Goal: Task Accomplishment & Management: Manage account settings

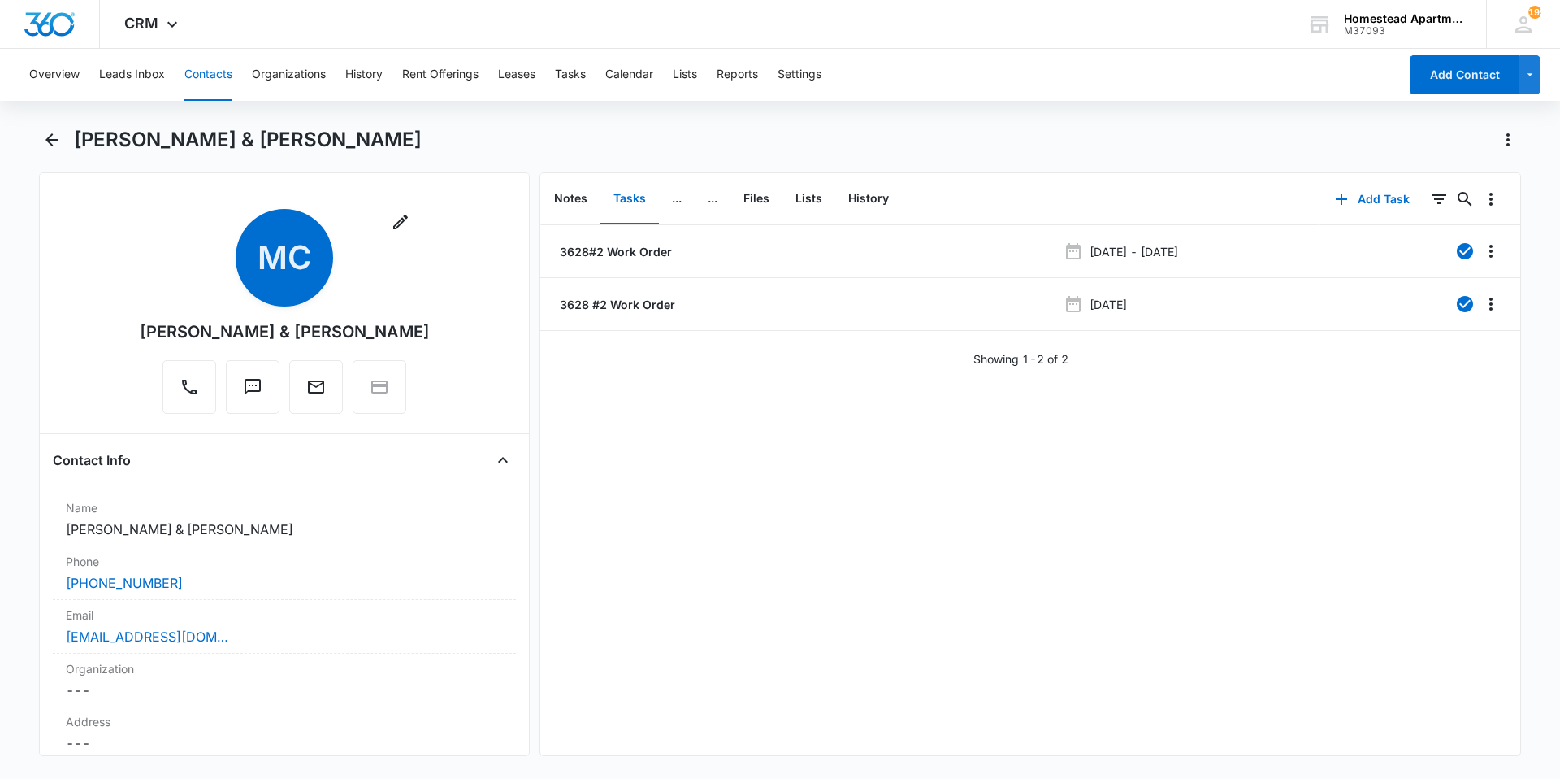
click at [38, 146] on main "[PERSON_NAME] & [PERSON_NAME] Remove MC [PERSON_NAME] & [PERSON_NAME] Contact I…" at bounding box center [780, 451] width 1560 height 649
click at [46, 140] on icon "Back" at bounding box center [52, 139] width 13 height 13
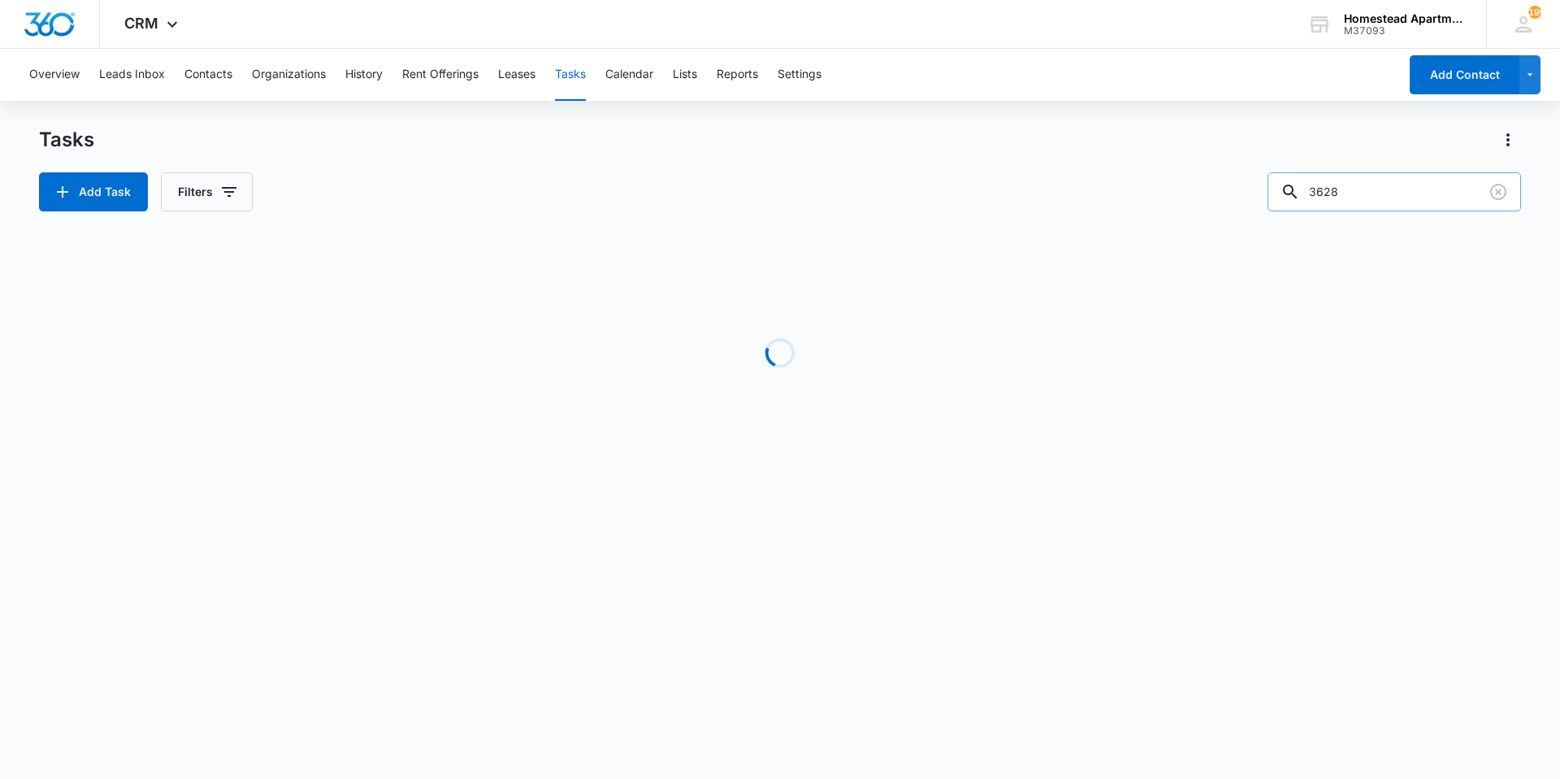
click at [1385, 189] on input "3628" at bounding box center [1395, 191] width 254 height 39
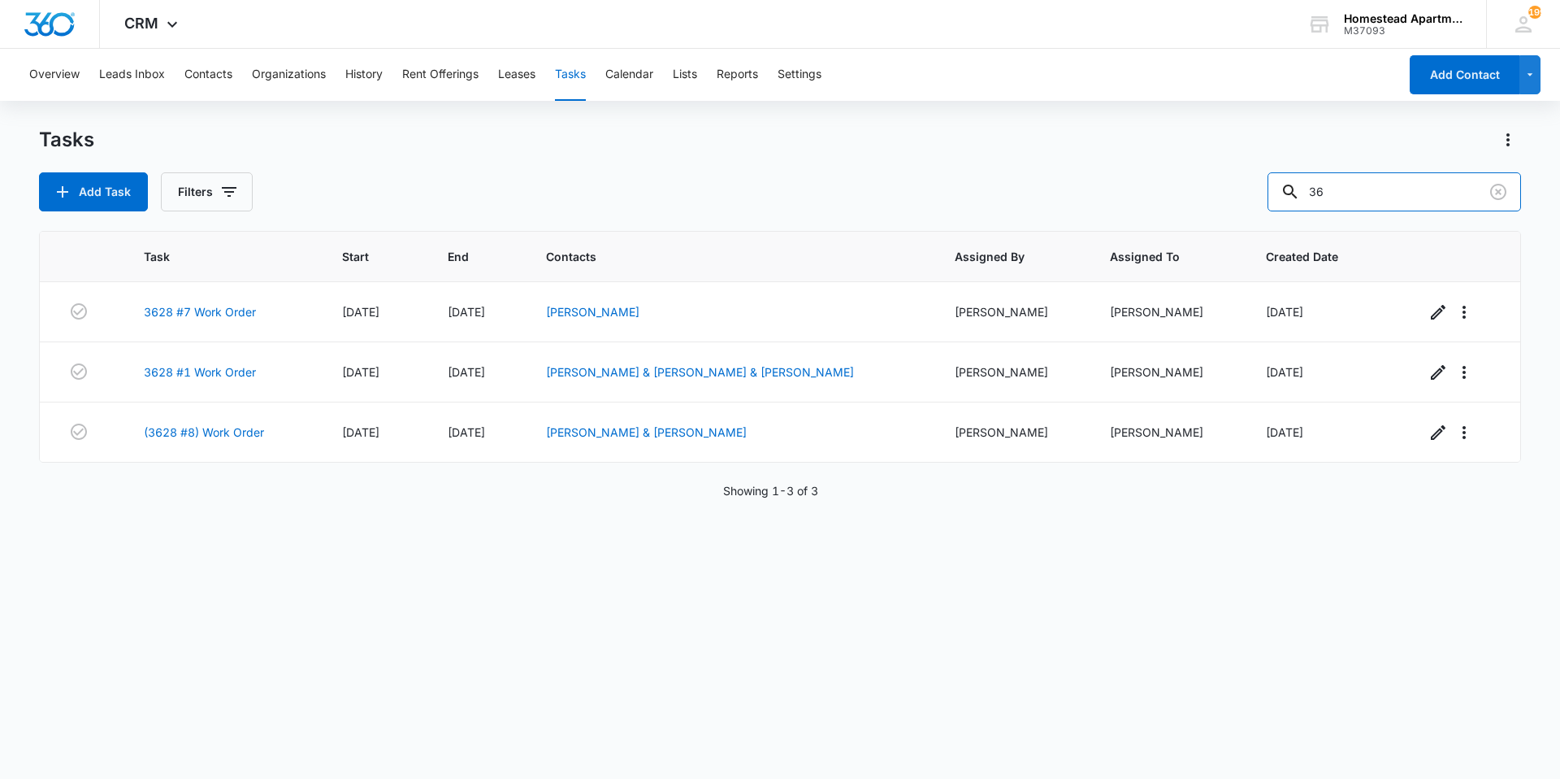
type input "3"
type input "36218"
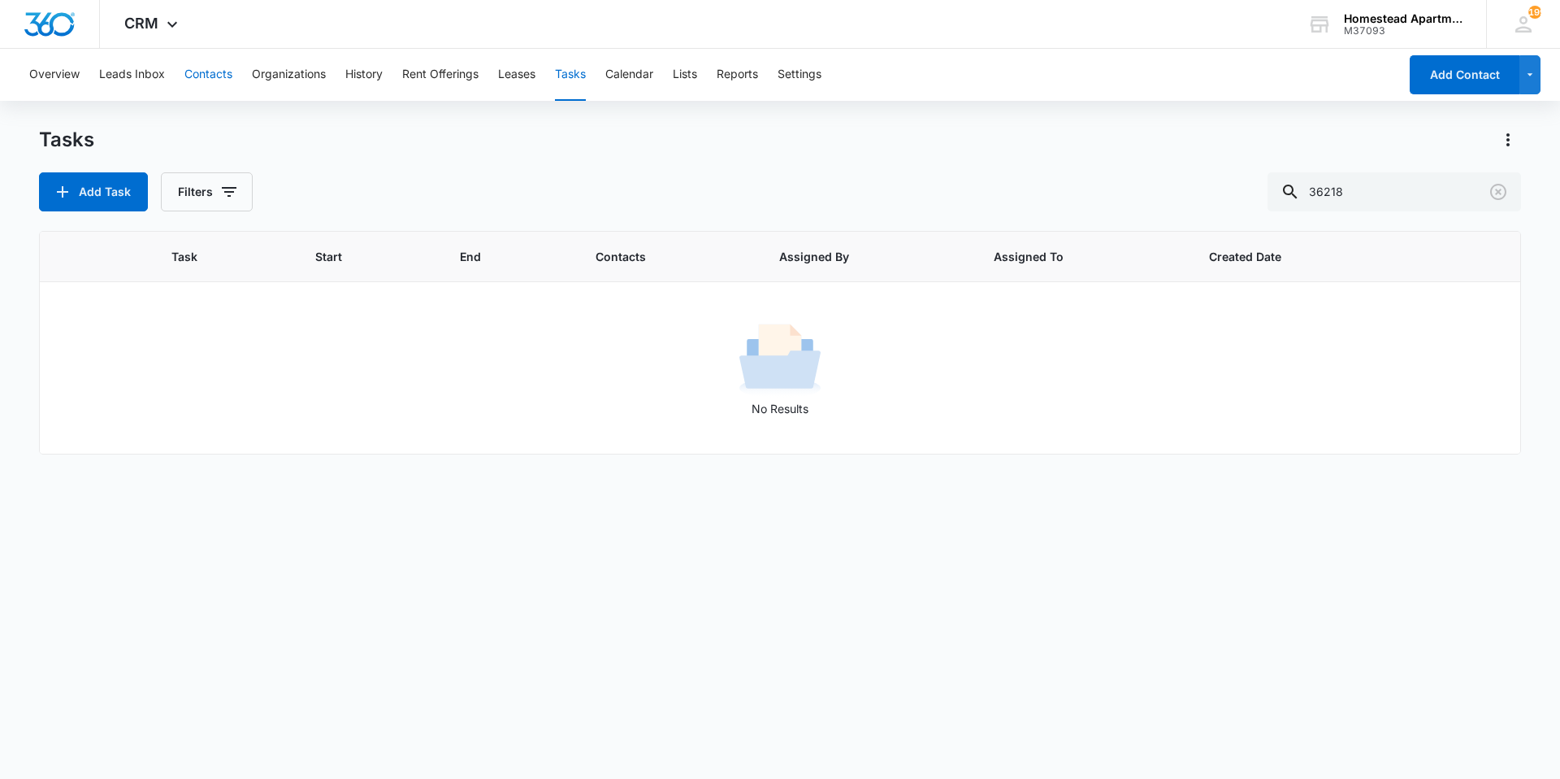
click at [215, 86] on button "Contacts" at bounding box center [208, 75] width 48 height 52
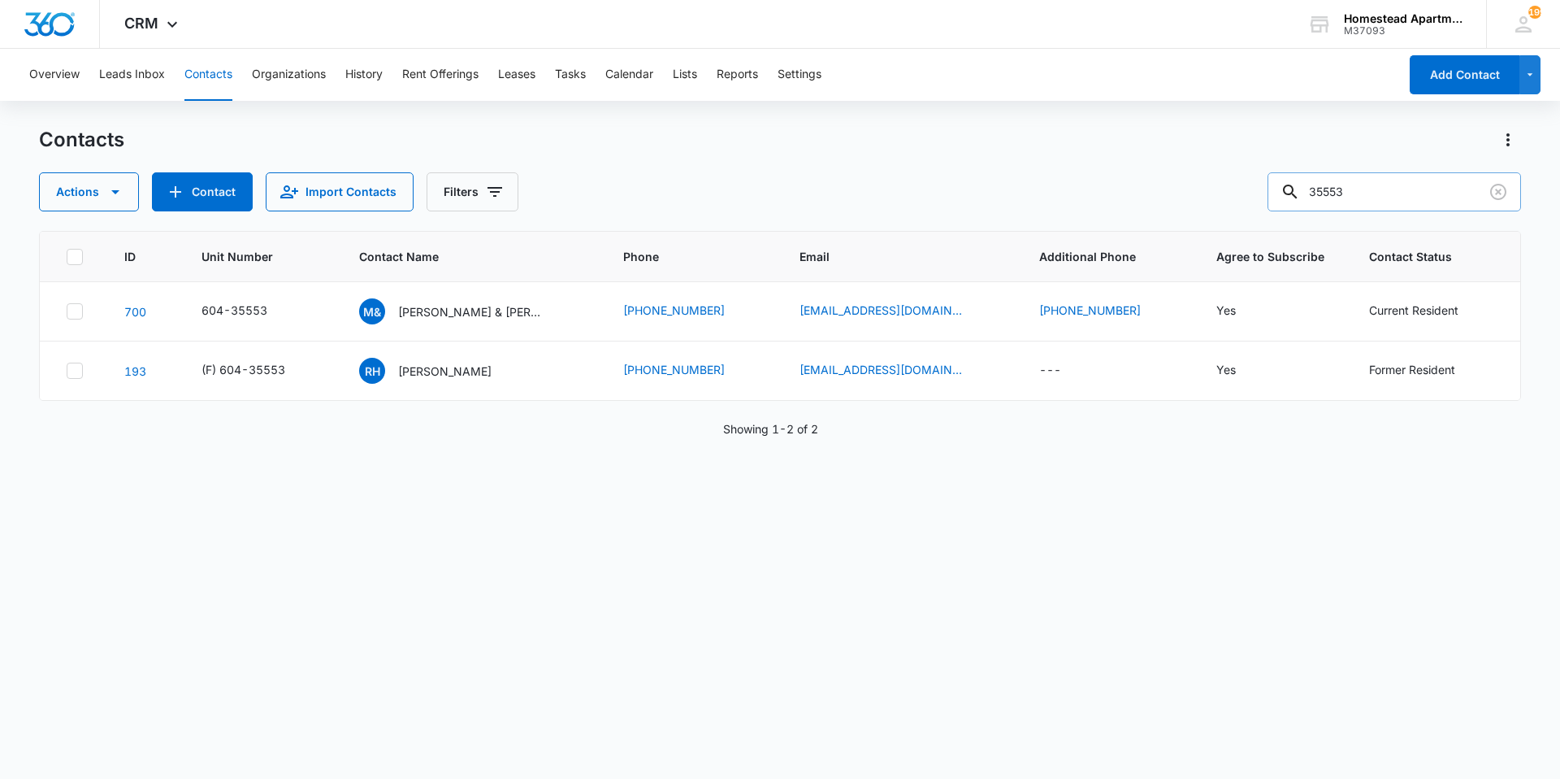
click at [1401, 189] on input "35553" at bounding box center [1395, 191] width 254 height 39
drag, startPoint x: 1502, startPoint y: 193, endPoint x: 1449, endPoint y: 197, distance: 52.9
click at [1501, 193] on icon "Clear" at bounding box center [1499, 192] width 20 height 20
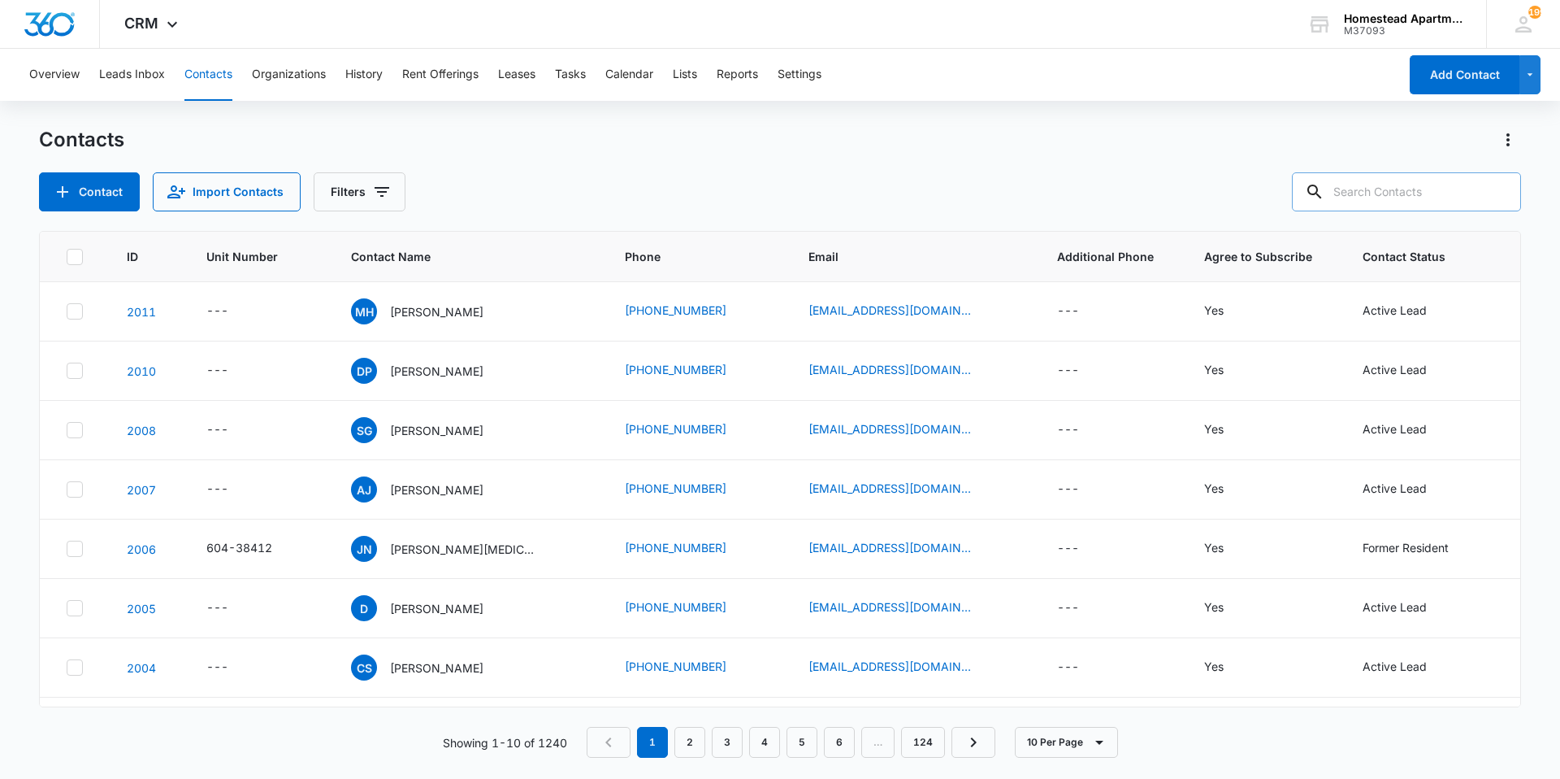
click at [1440, 196] on input "text" at bounding box center [1406, 191] width 229 height 39
type input "36213"
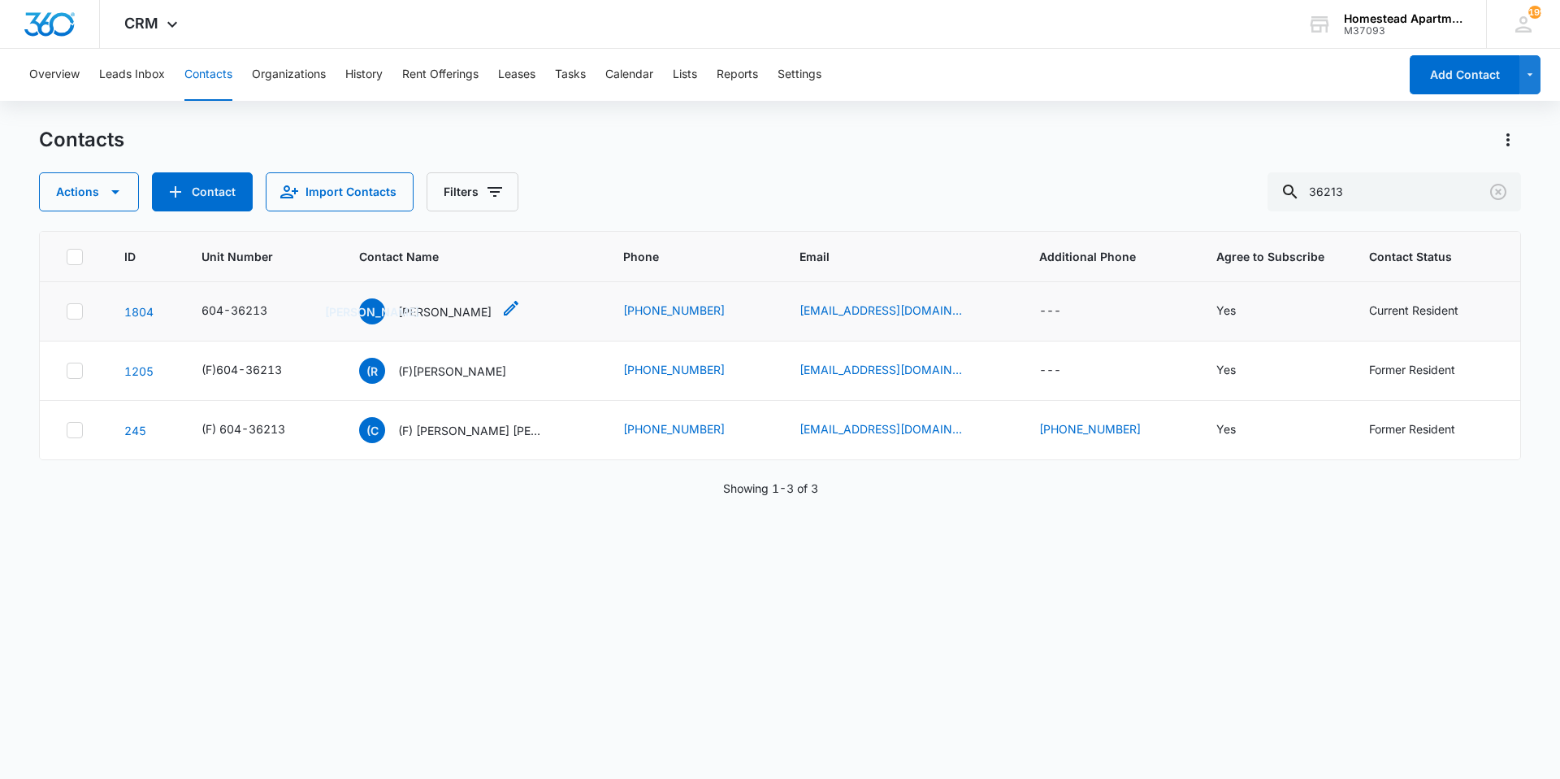
click at [457, 311] on p "[PERSON_NAME]" at bounding box center [444, 311] width 93 height 17
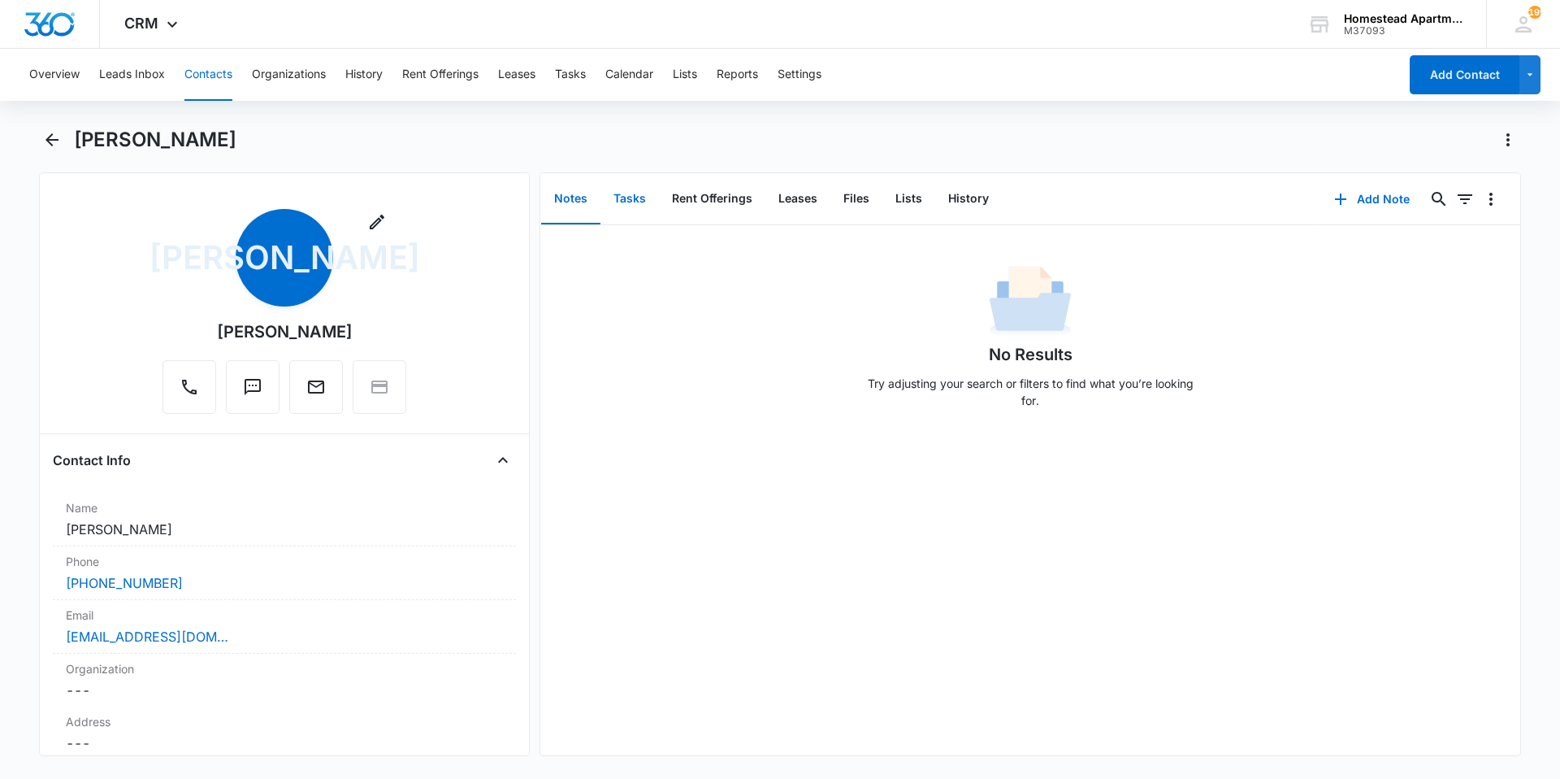
click at [638, 191] on button "Tasks" at bounding box center [630, 199] width 59 height 50
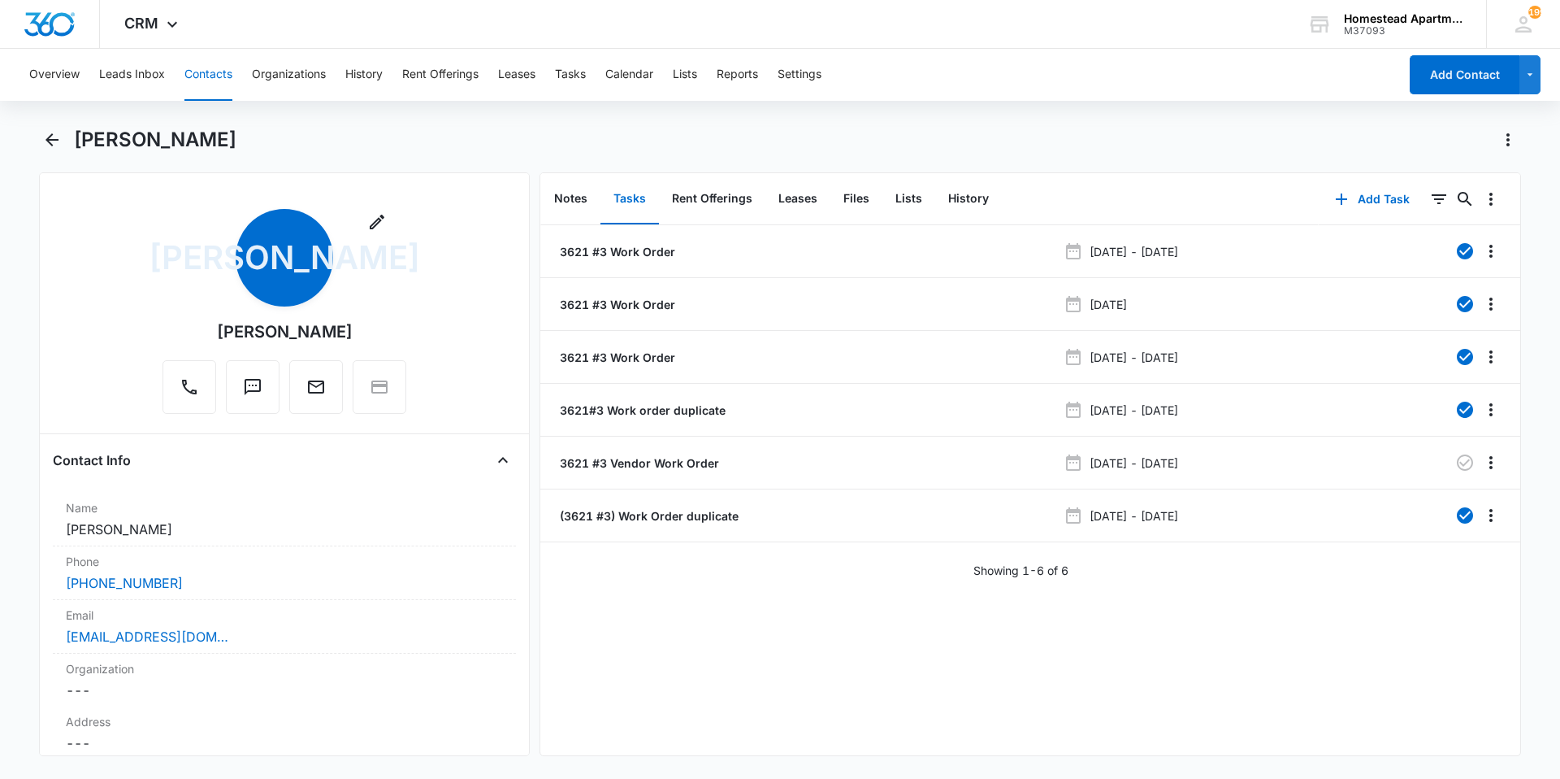
click at [206, 79] on button "Contacts" at bounding box center [208, 75] width 48 height 52
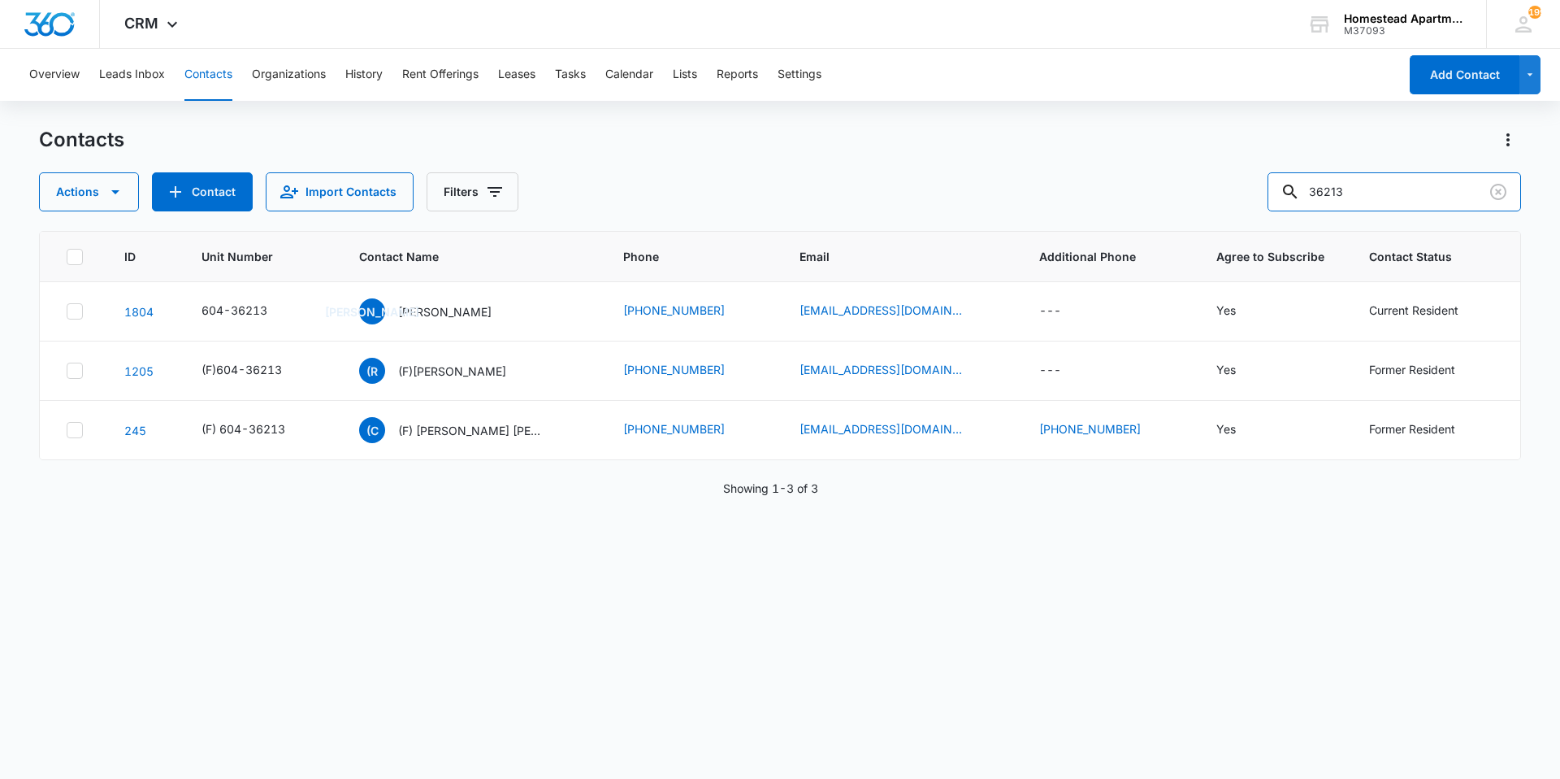
drag, startPoint x: 1378, startPoint y: 188, endPoint x: 1226, endPoint y: 184, distance: 152.0
click at [1227, 184] on div "Actions Contact Import Contacts Filters 36213" at bounding box center [780, 191] width 1482 height 39
type input "35476"
drag, startPoint x: 1504, startPoint y: 192, endPoint x: 1429, endPoint y: 195, distance: 74.8
click at [1505, 194] on icon "Clear" at bounding box center [1499, 192] width 20 height 20
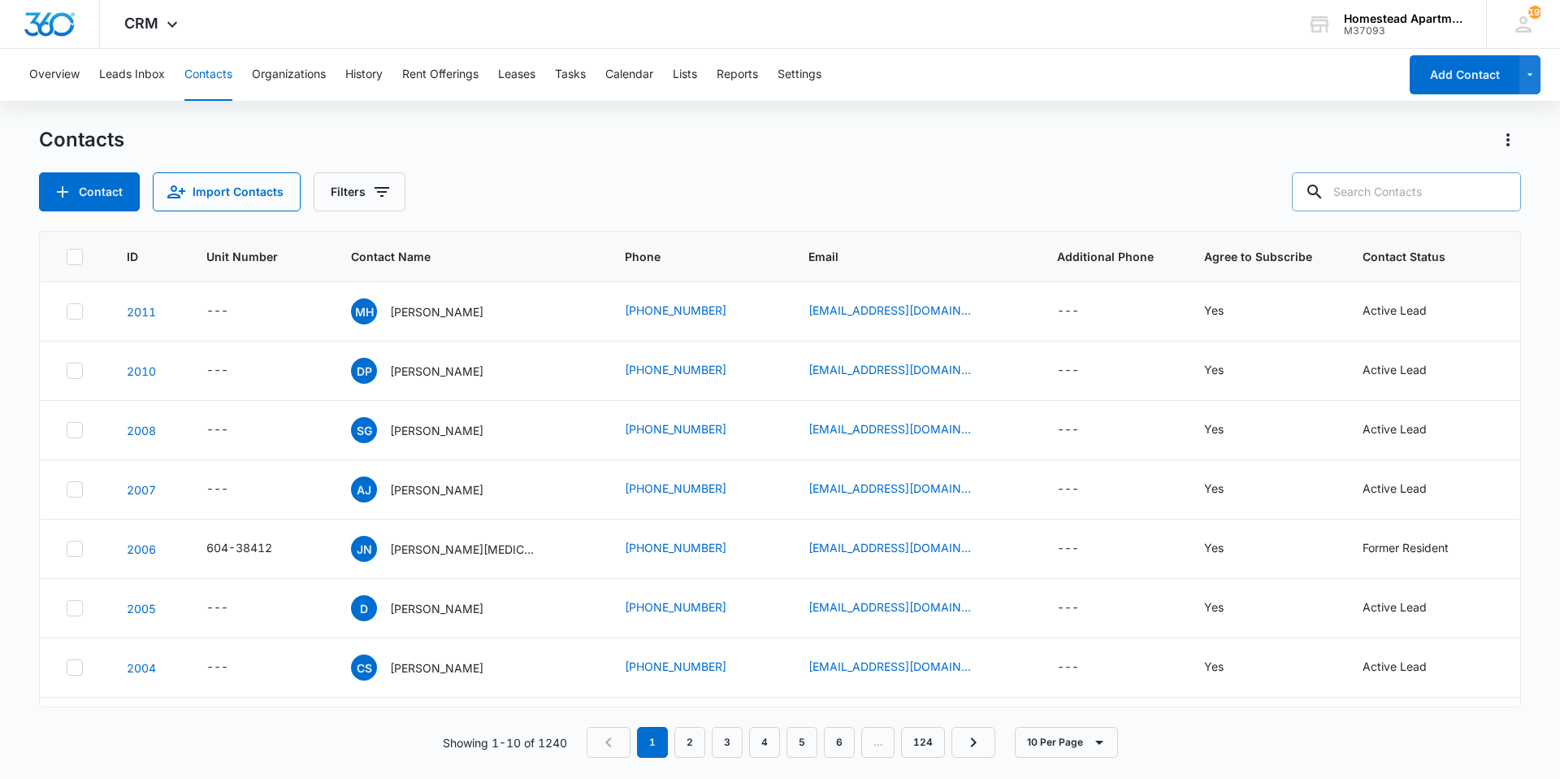
click at [1403, 189] on input "text" at bounding box center [1406, 191] width 229 height 39
type input "36226"
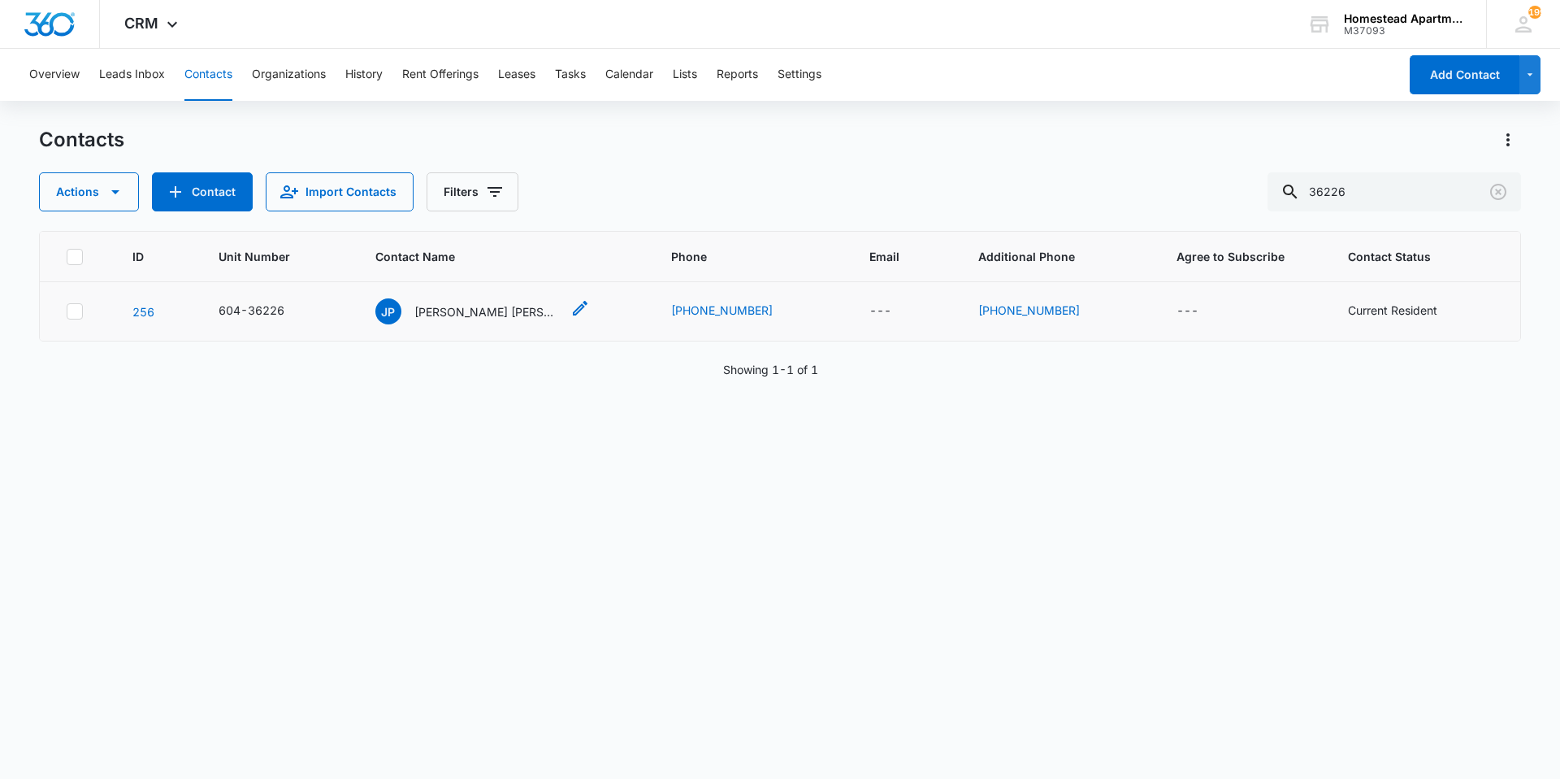
click at [535, 303] on p "[PERSON_NAME] [PERSON_NAME]" at bounding box center [487, 311] width 146 height 17
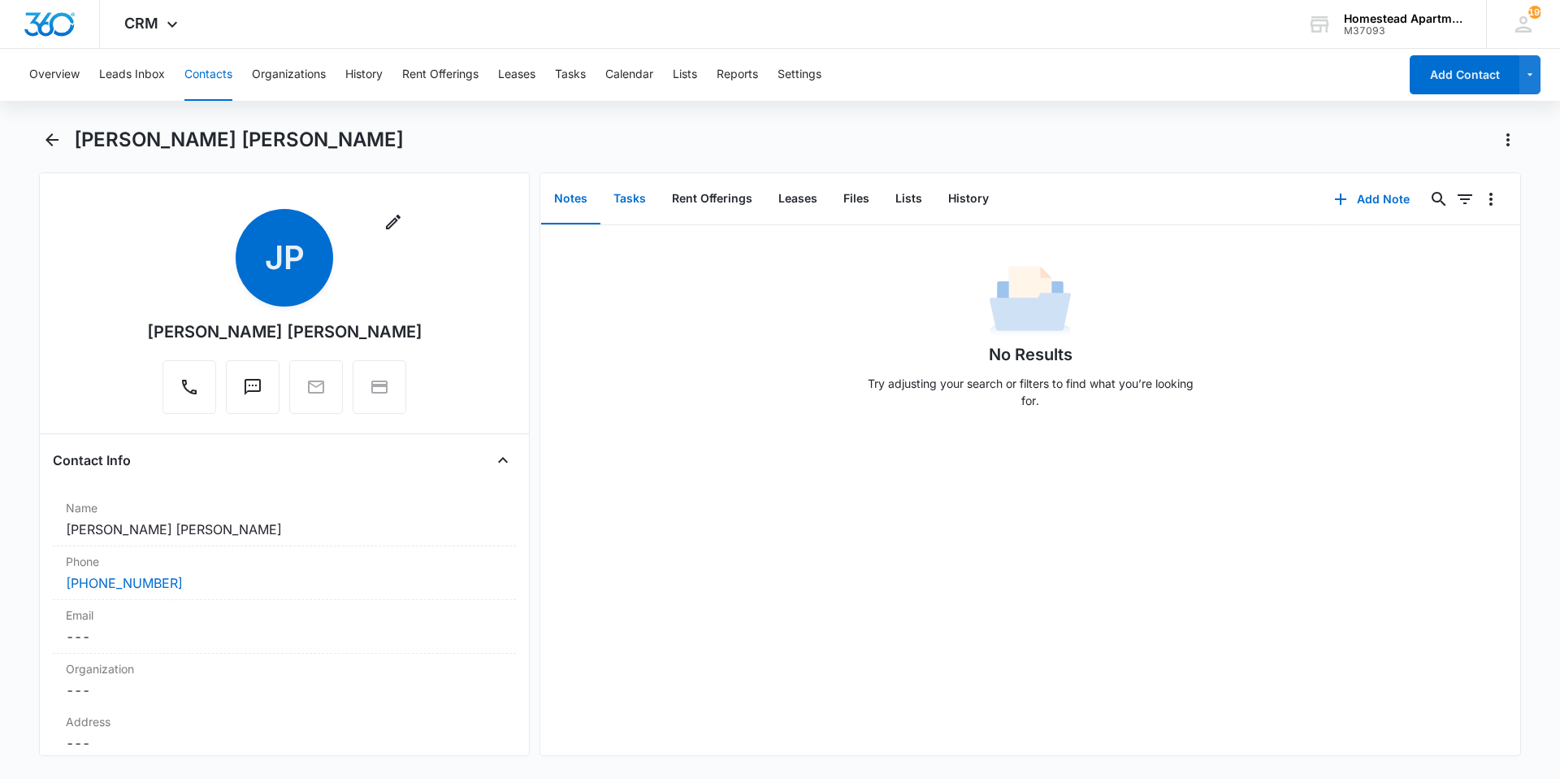
drag, startPoint x: 624, startPoint y: 195, endPoint x: 628, endPoint y: 215, distance: 20.7
click at [625, 195] on button "Tasks" at bounding box center [630, 199] width 59 height 50
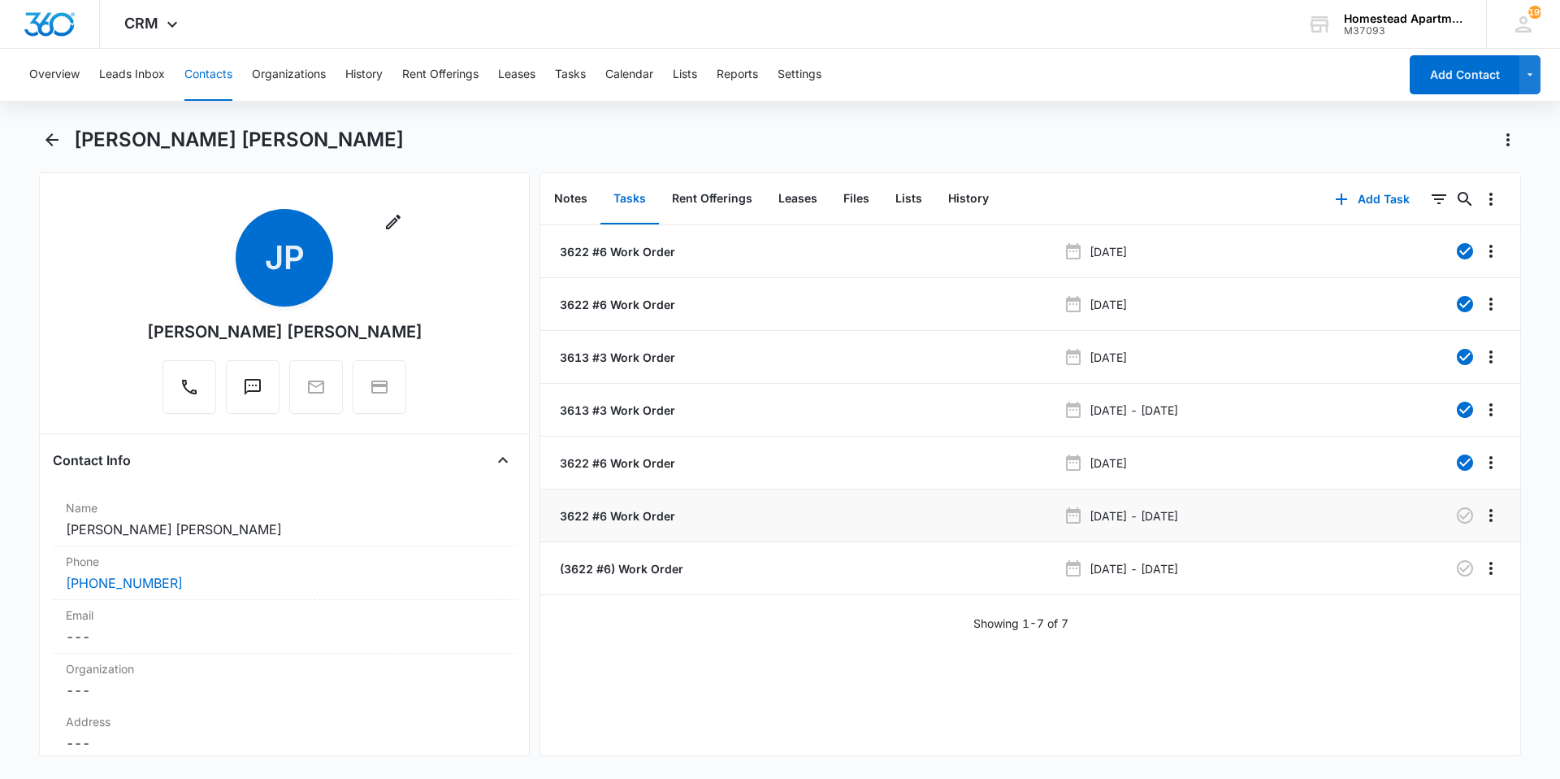
click at [670, 514] on p "3622 #6 Work Order" at bounding box center [616, 515] width 119 height 17
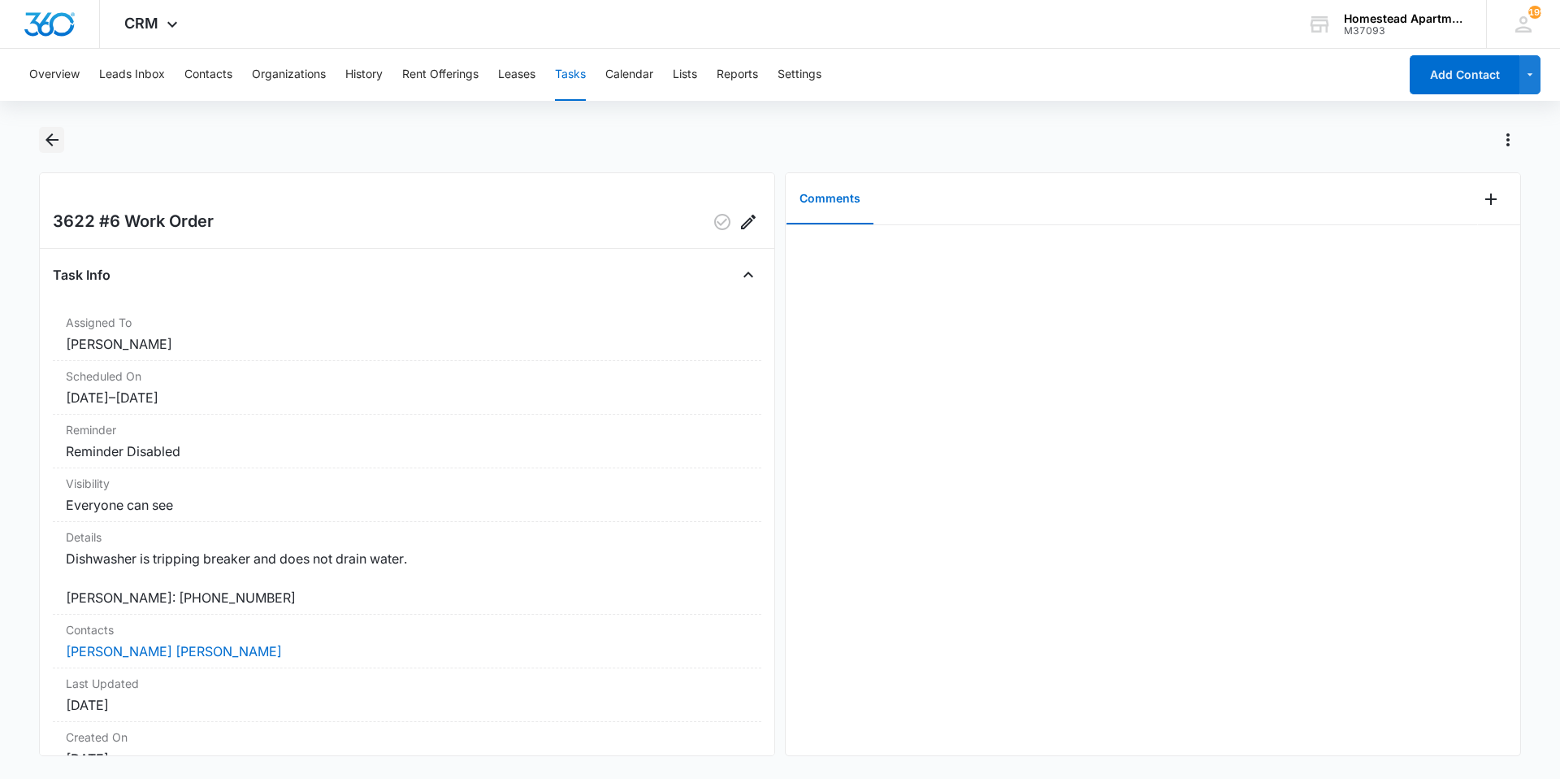
click at [42, 142] on icon "Back" at bounding box center [52, 140] width 20 height 20
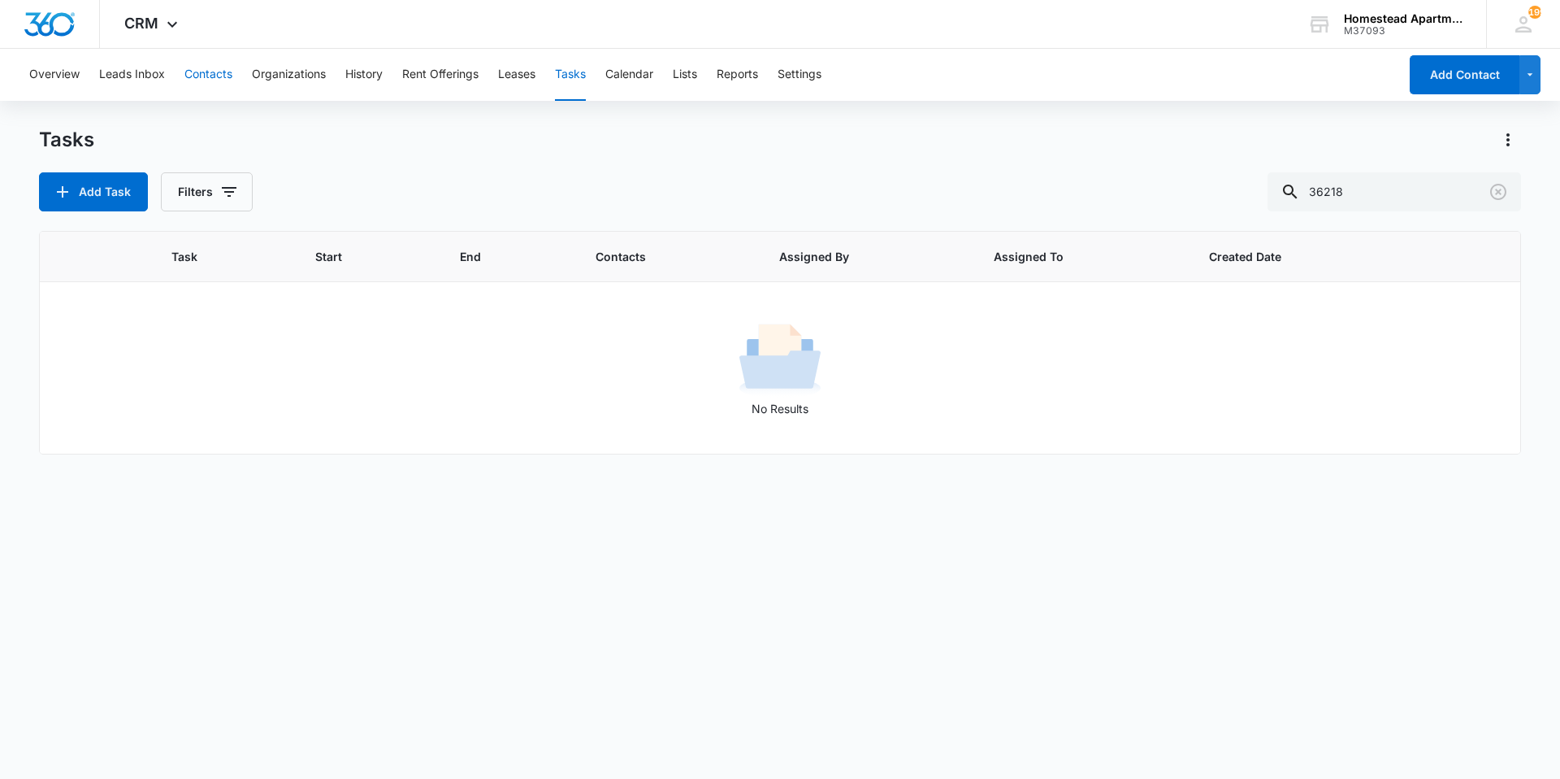
click at [204, 71] on button "Contacts" at bounding box center [208, 75] width 48 height 52
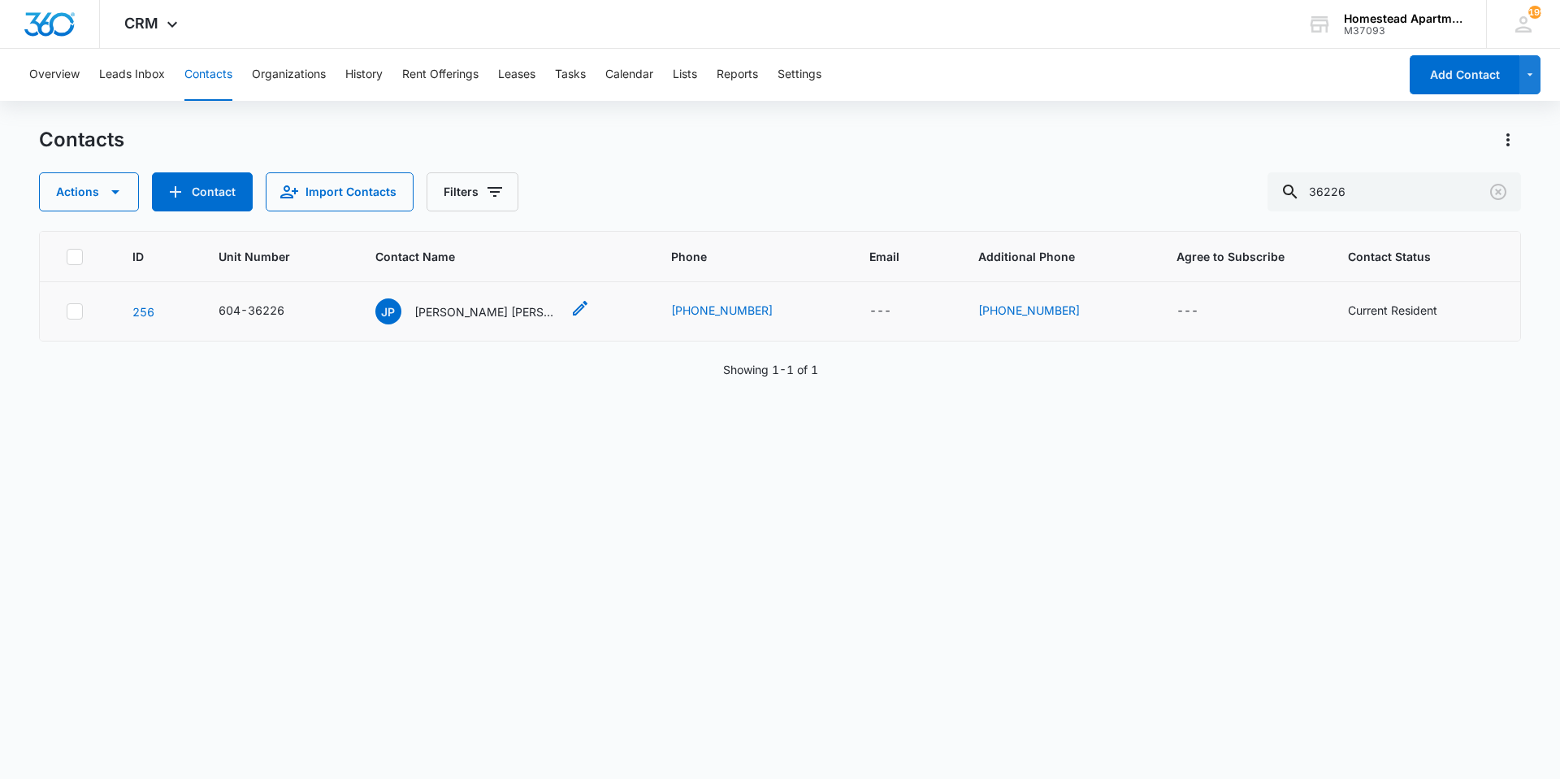
click at [509, 307] on p "[PERSON_NAME] [PERSON_NAME]" at bounding box center [487, 311] width 146 height 17
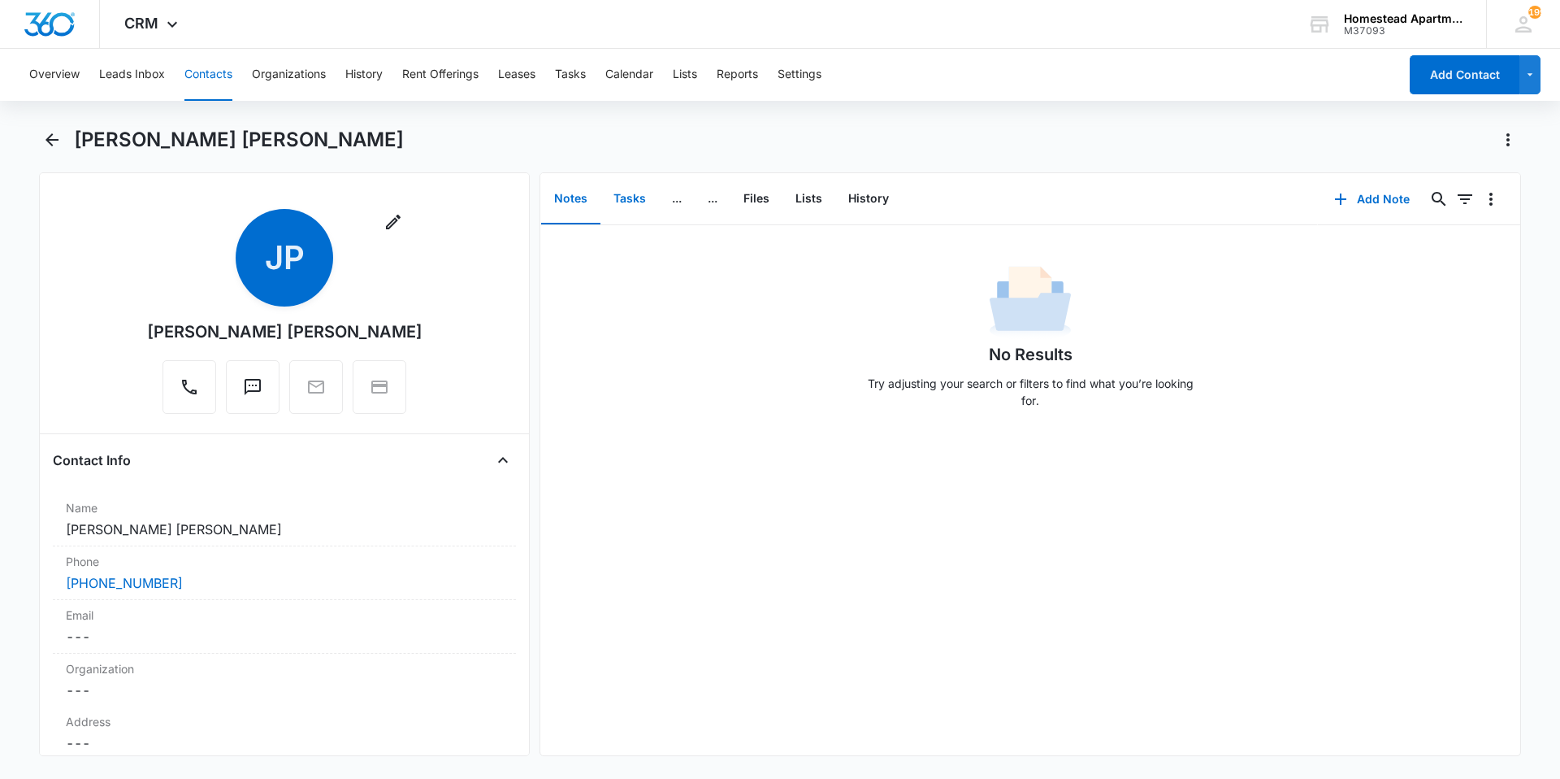
click at [629, 195] on button "Tasks" at bounding box center [630, 199] width 59 height 50
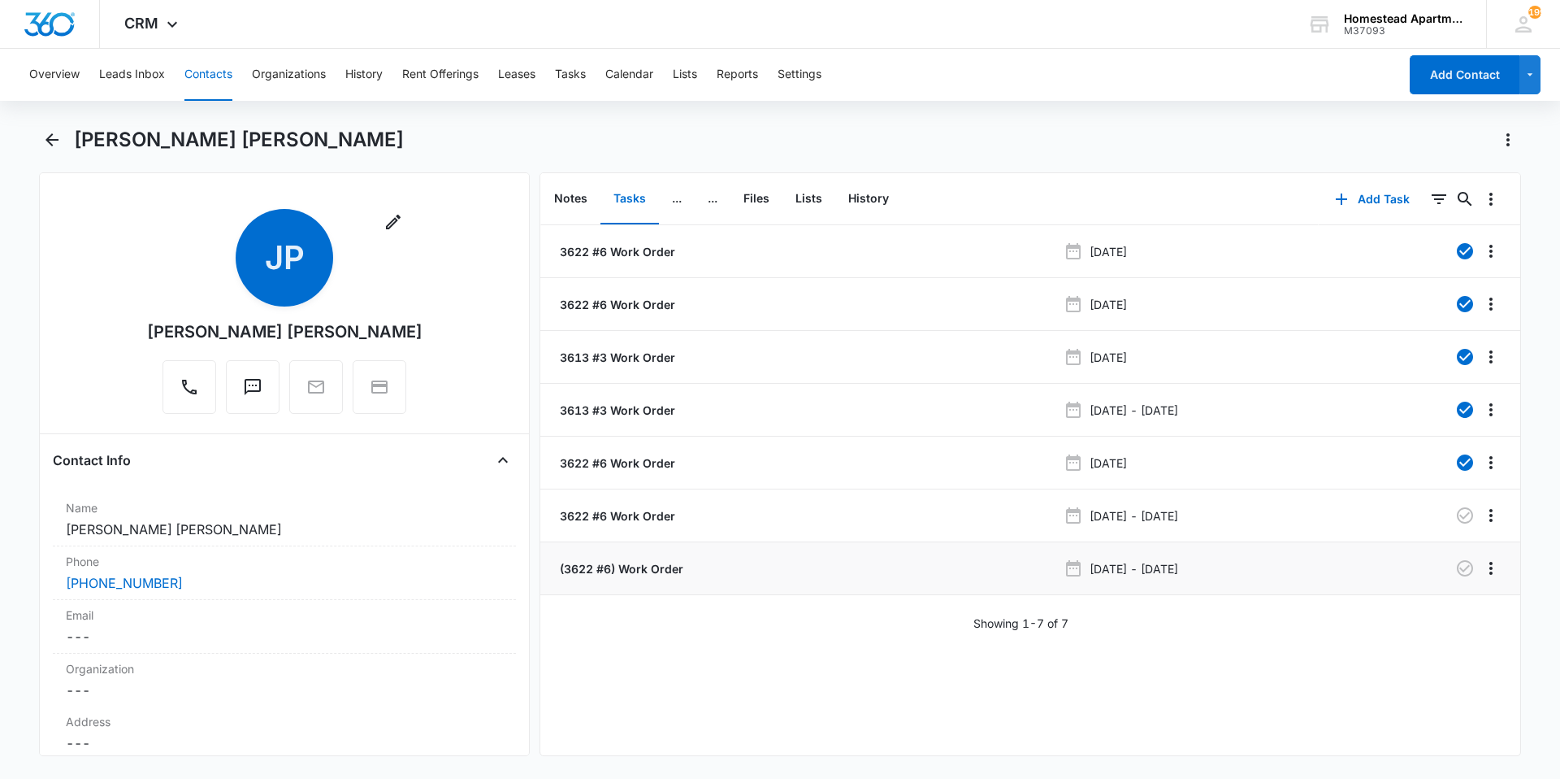
click at [650, 567] on p "(3622 #6) Work Order" at bounding box center [620, 568] width 127 height 17
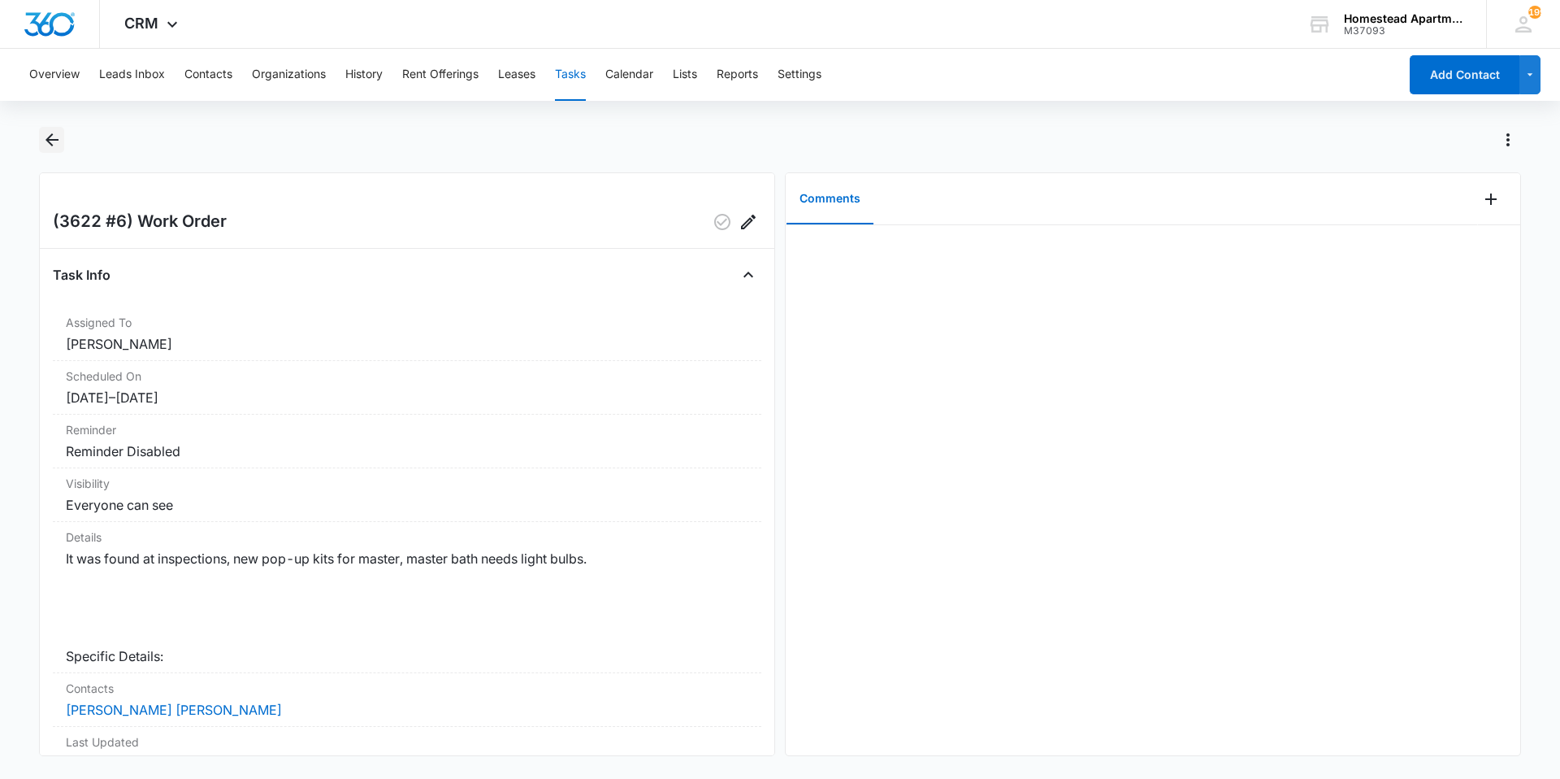
click at [51, 137] on icon "Back" at bounding box center [52, 140] width 20 height 20
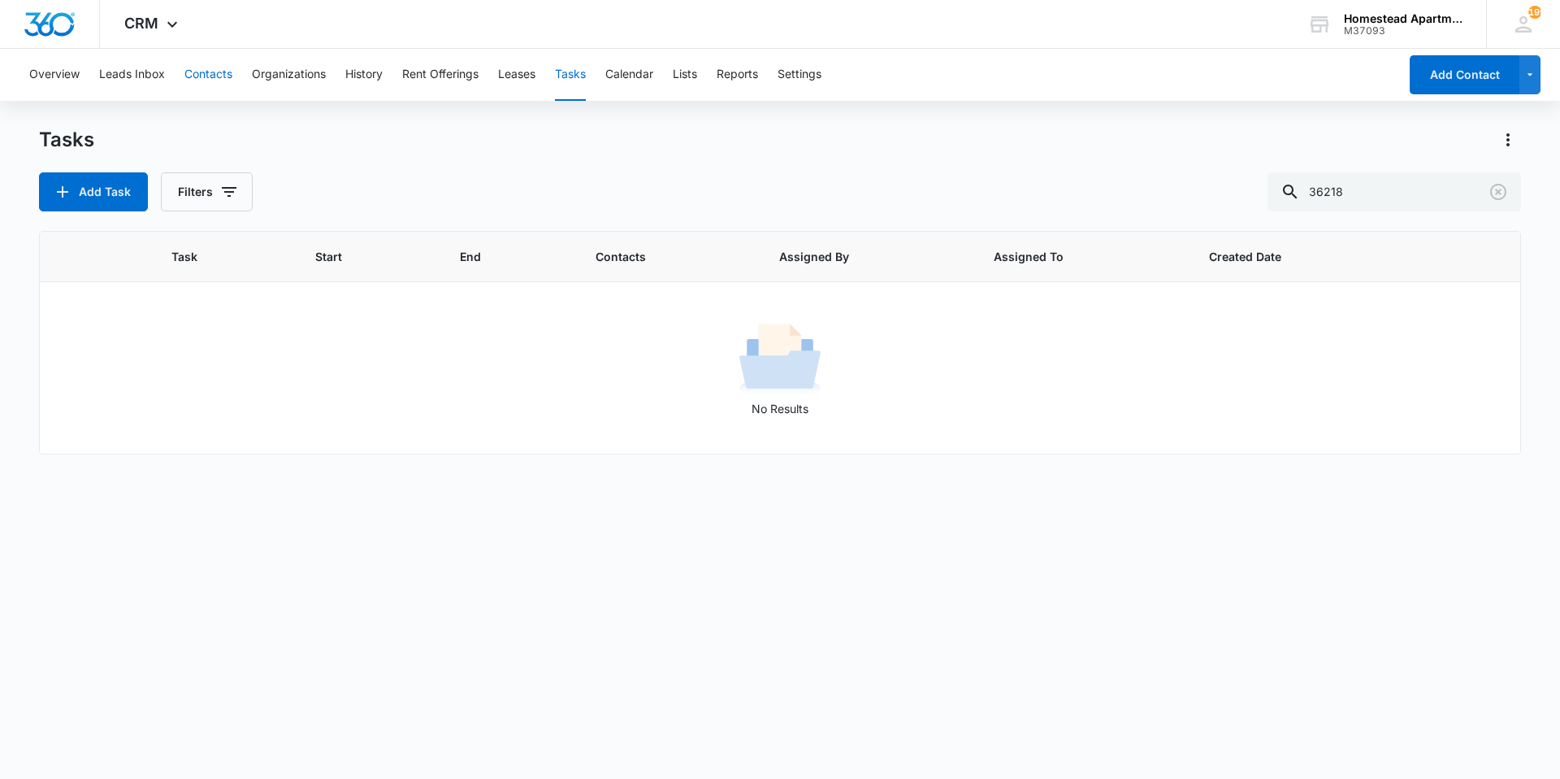
click at [215, 76] on button "Contacts" at bounding box center [208, 75] width 48 height 52
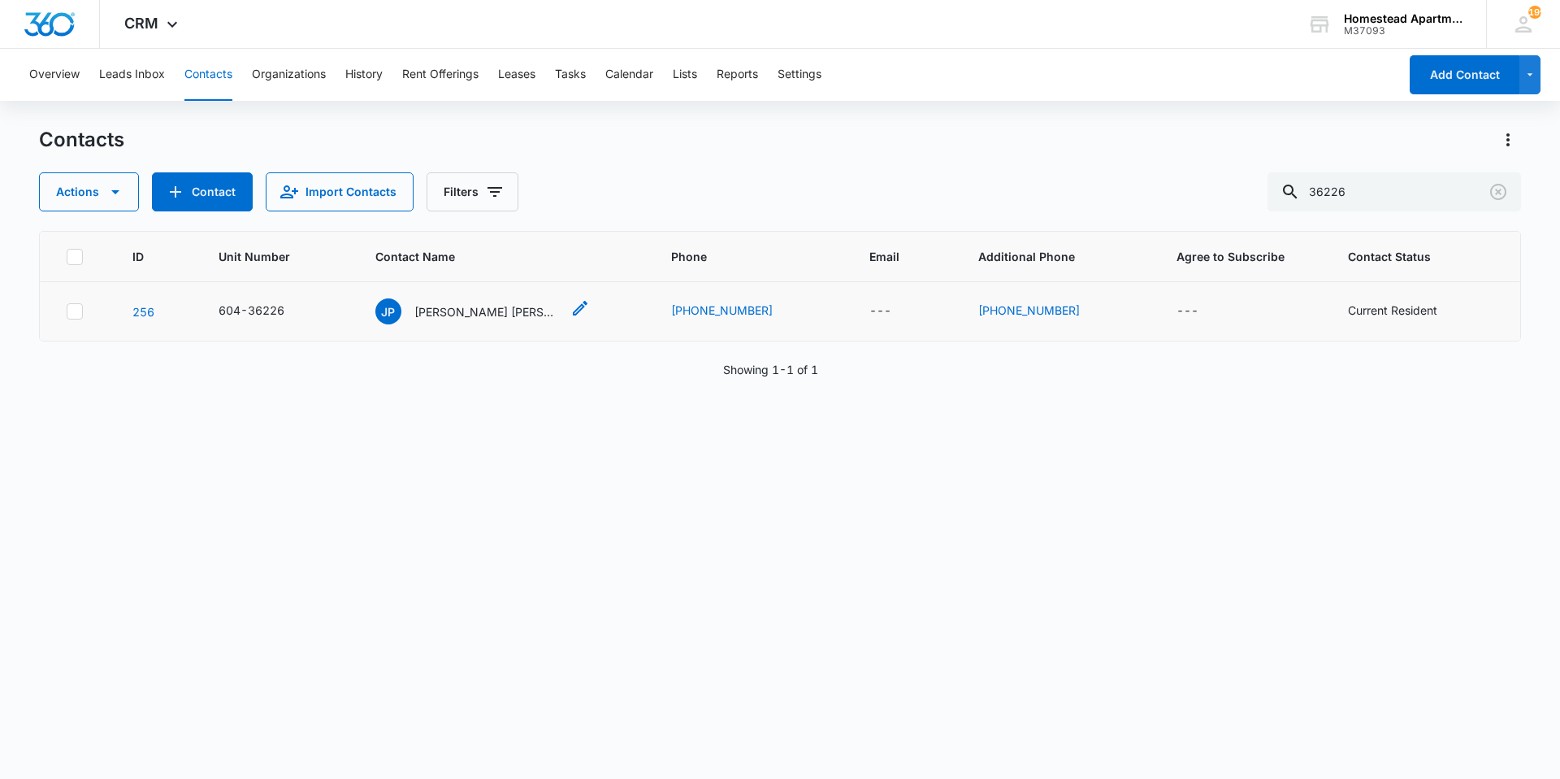
click at [497, 307] on p "[PERSON_NAME] [PERSON_NAME]" at bounding box center [487, 311] width 146 height 17
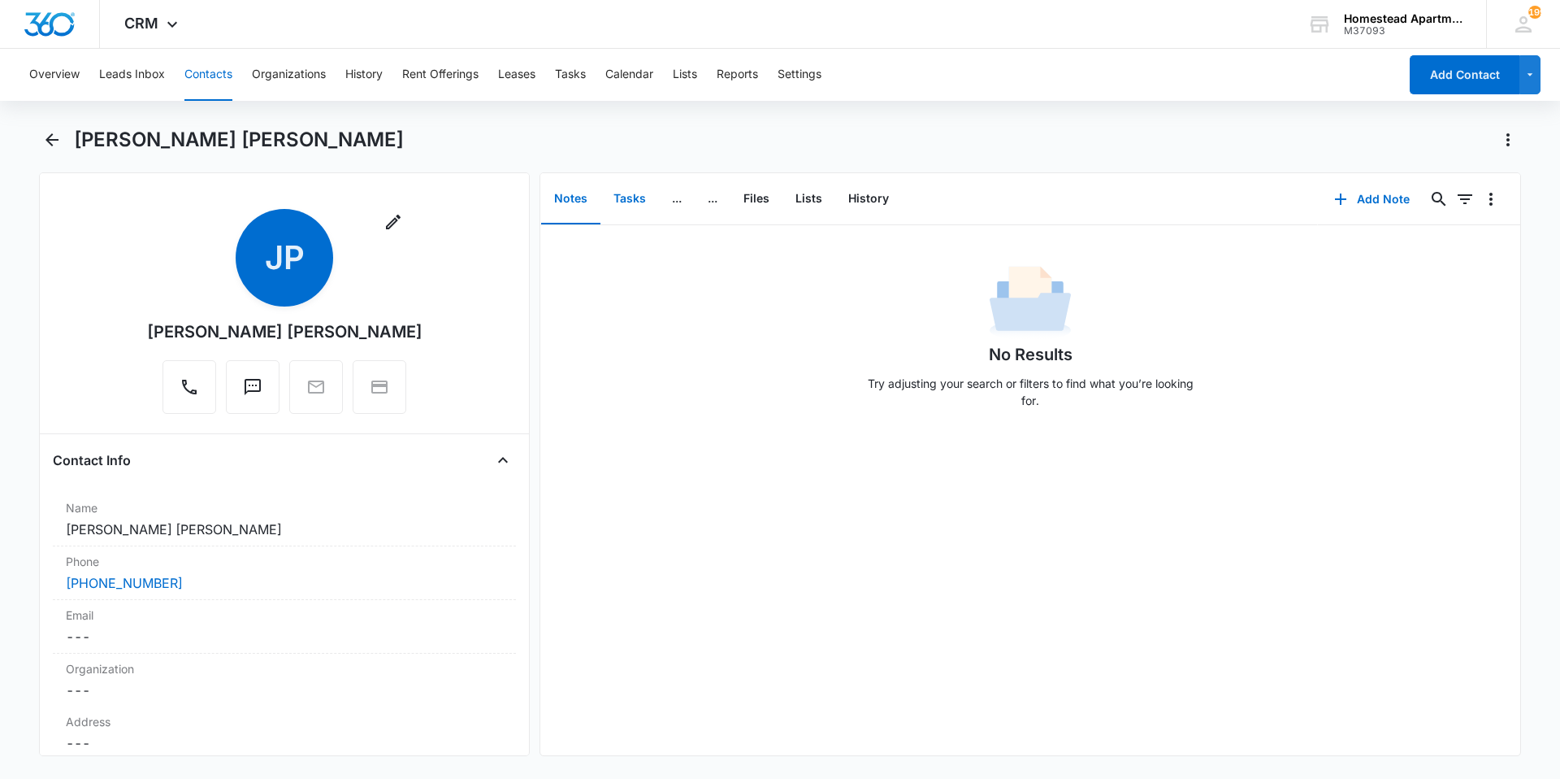
drag, startPoint x: 631, startPoint y: 203, endPoint x: 632, endPoint y: 223, distance: 19.5
click at [632, 203] on button "Tasks" at bounding box center [630, 199] width 59 height 50
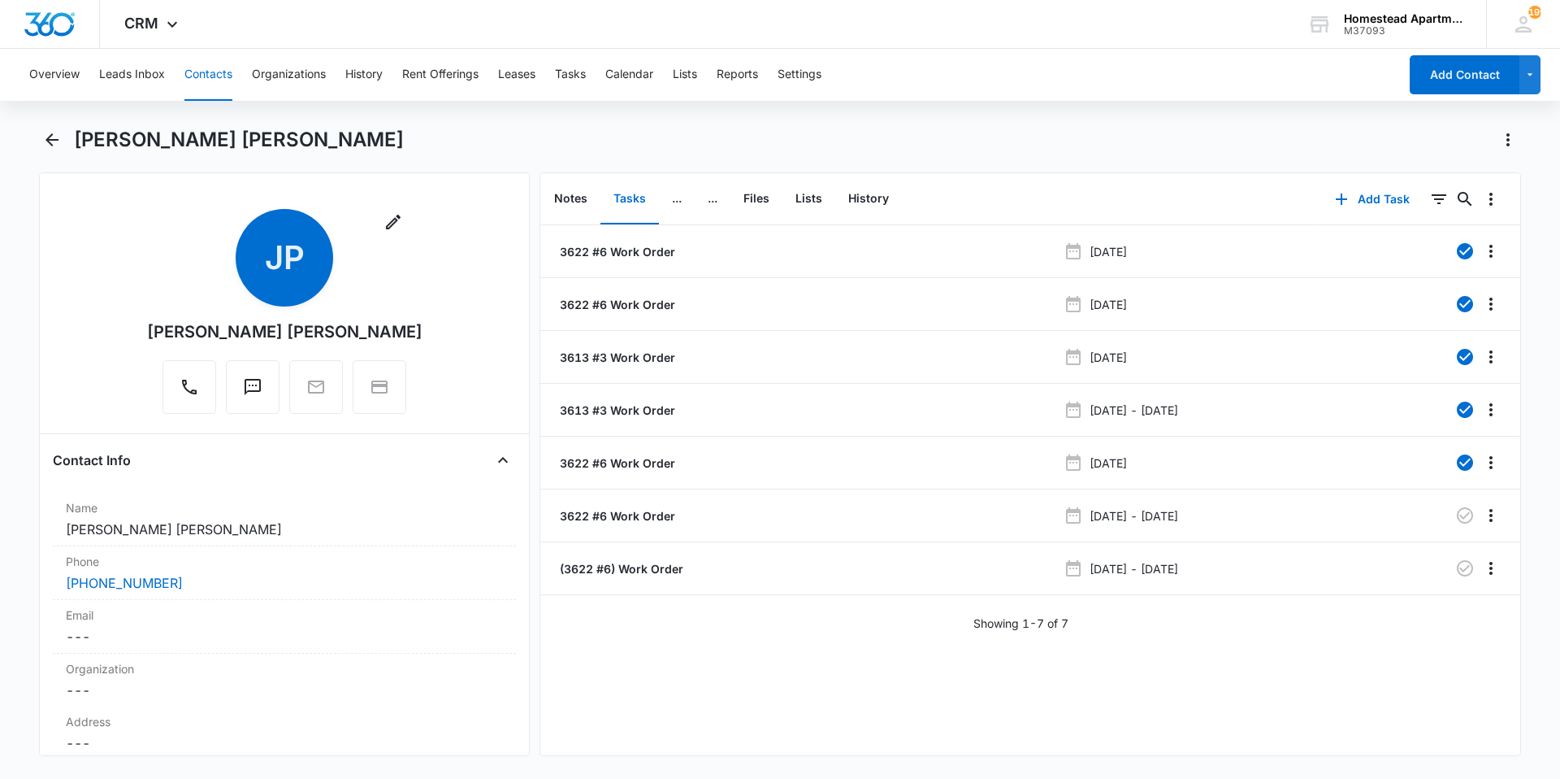
click at [293, 326] on div "[PERSON_NAME] [PERSON_NAME]" at bounding box center [284, 331] width 275 height 24
click at [215, 520] on dd "Cancel Save Changes [PERSON_NAME] [PERSON_NAME]" at bounding box center [284, 529] width 437 height 20
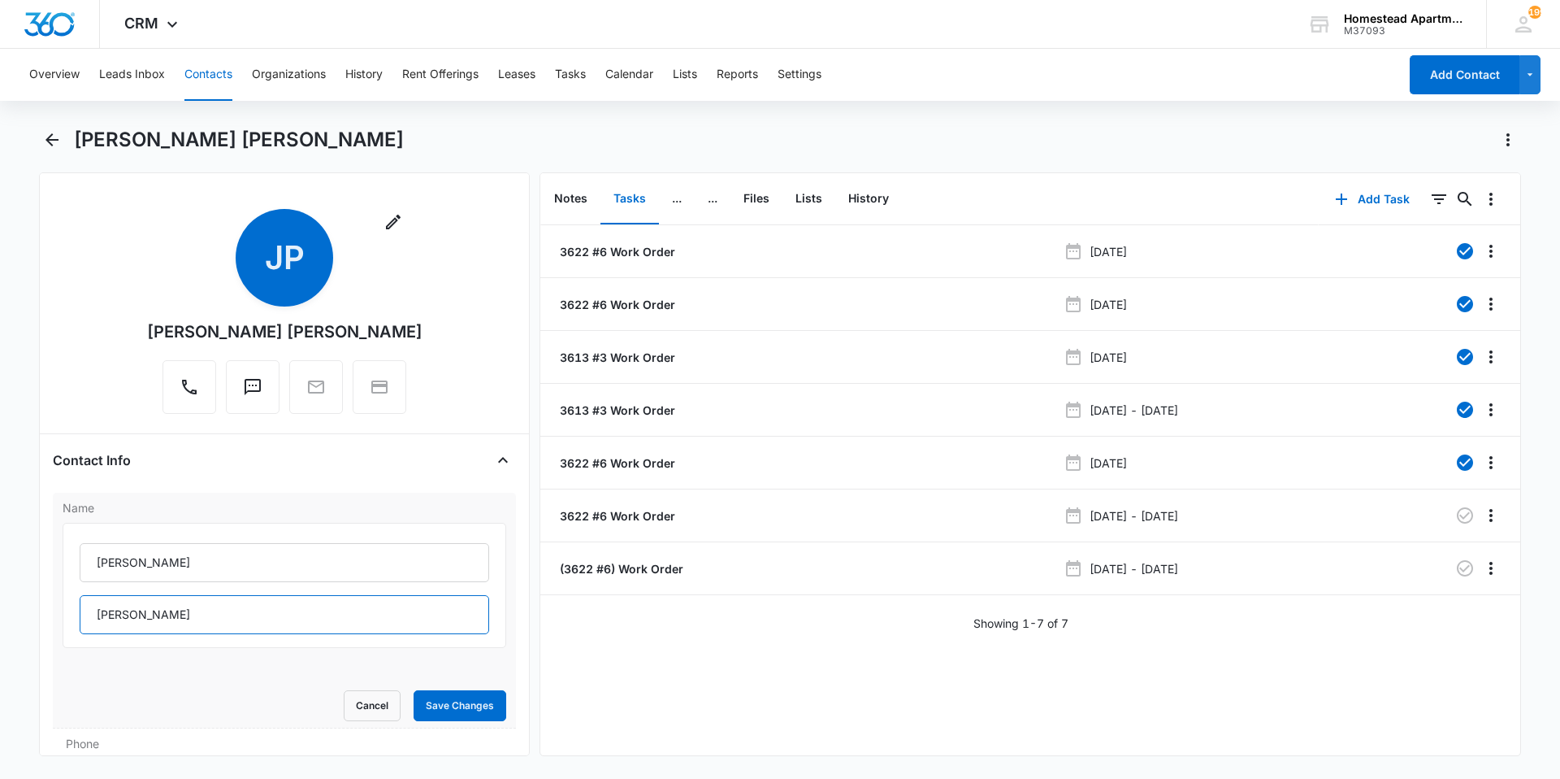
click at [94, 614] on input "[PERSON_NAME]" at bounding box center [285, 614] width 410 height 39
type input "& [PERSON_NAME]"
click at [449, 701] on button "Save Changes" at bounding box center [460, 705] width 93 height 31
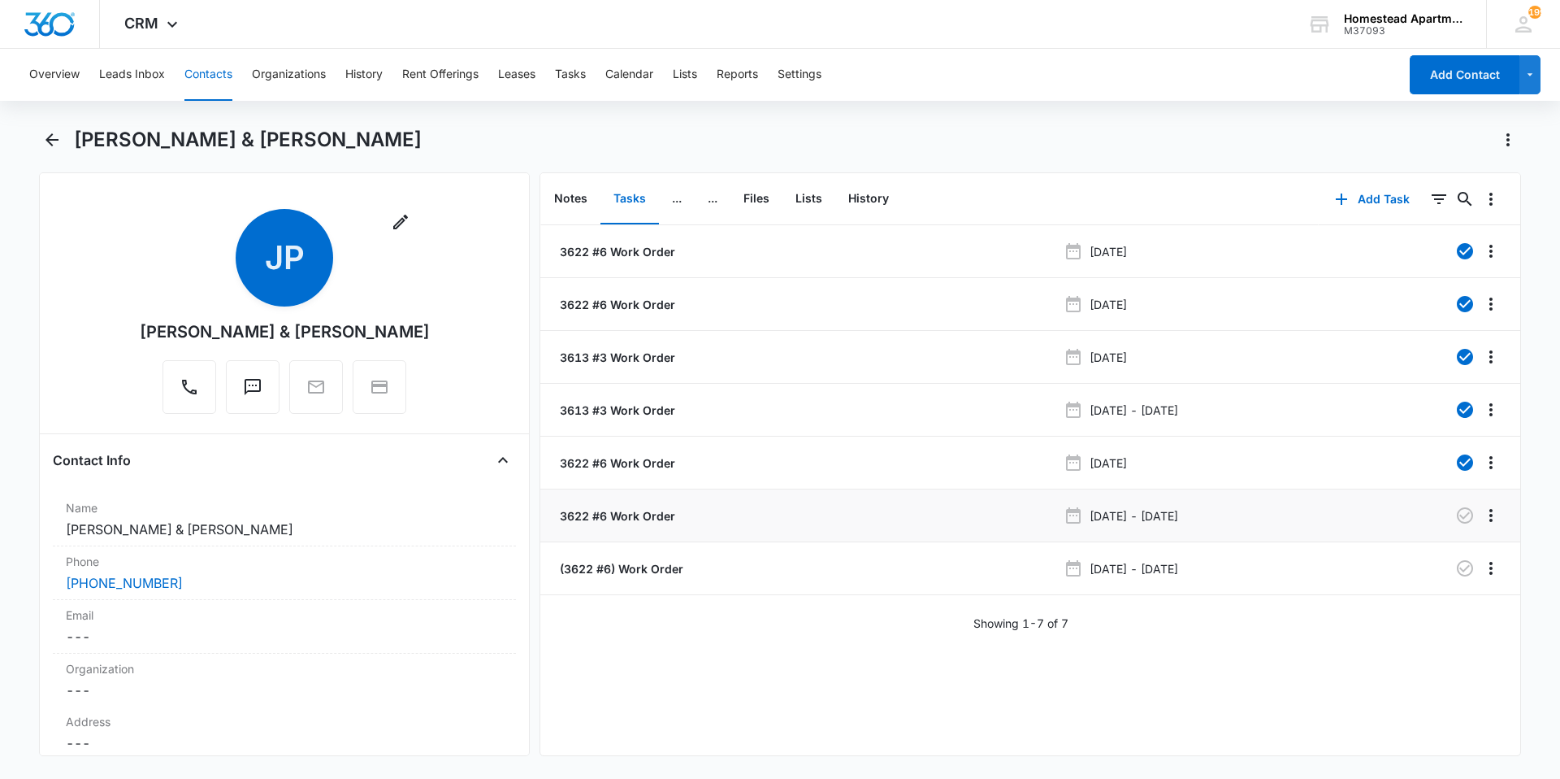
click at [662, 518] on p "3622 #6 Work Order" at bounding box center [616, 515] width 119 height 17
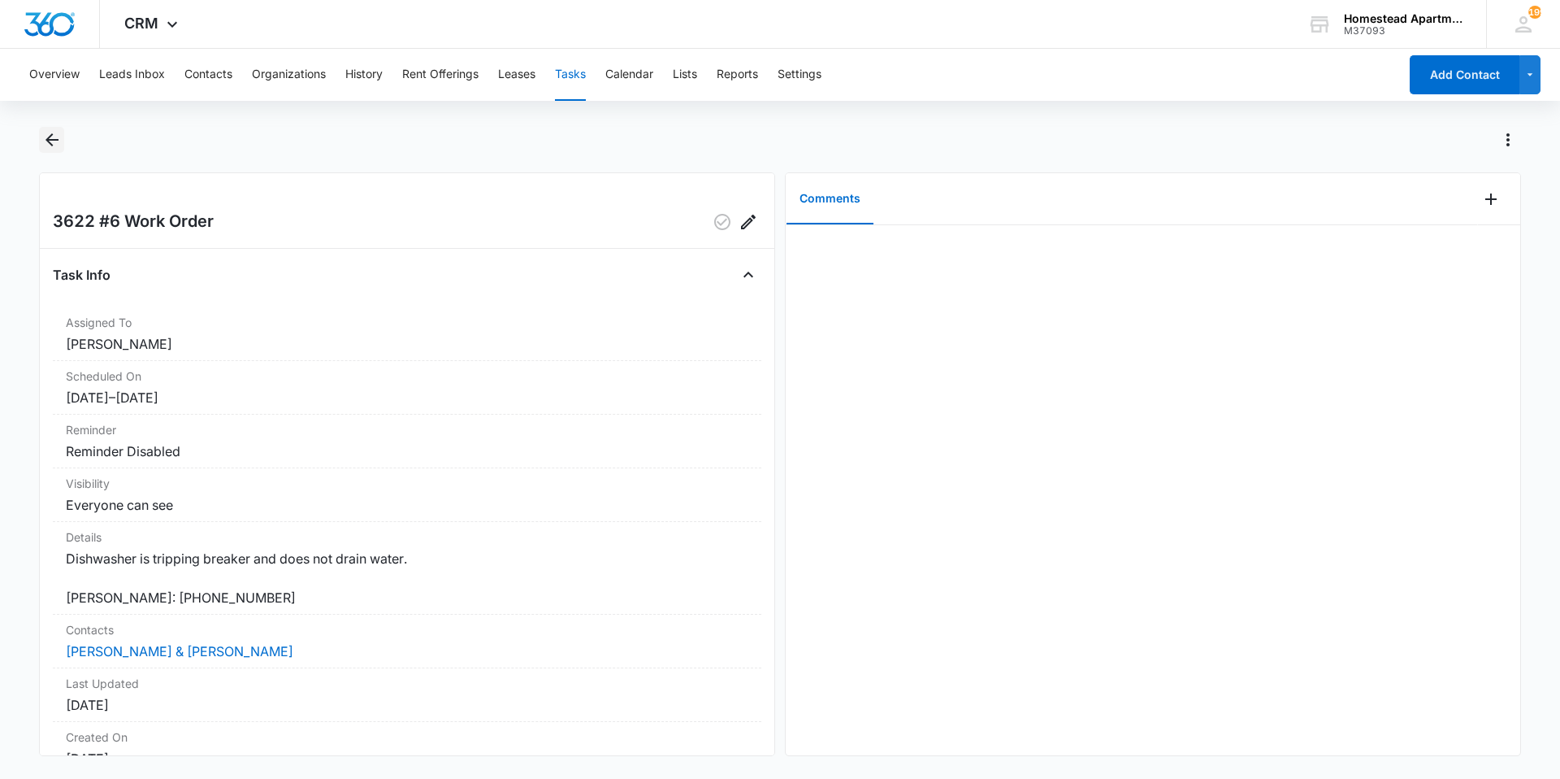
click at [59, 137] on icon "Back" at bounding box center [52, 140] width 20 height 20
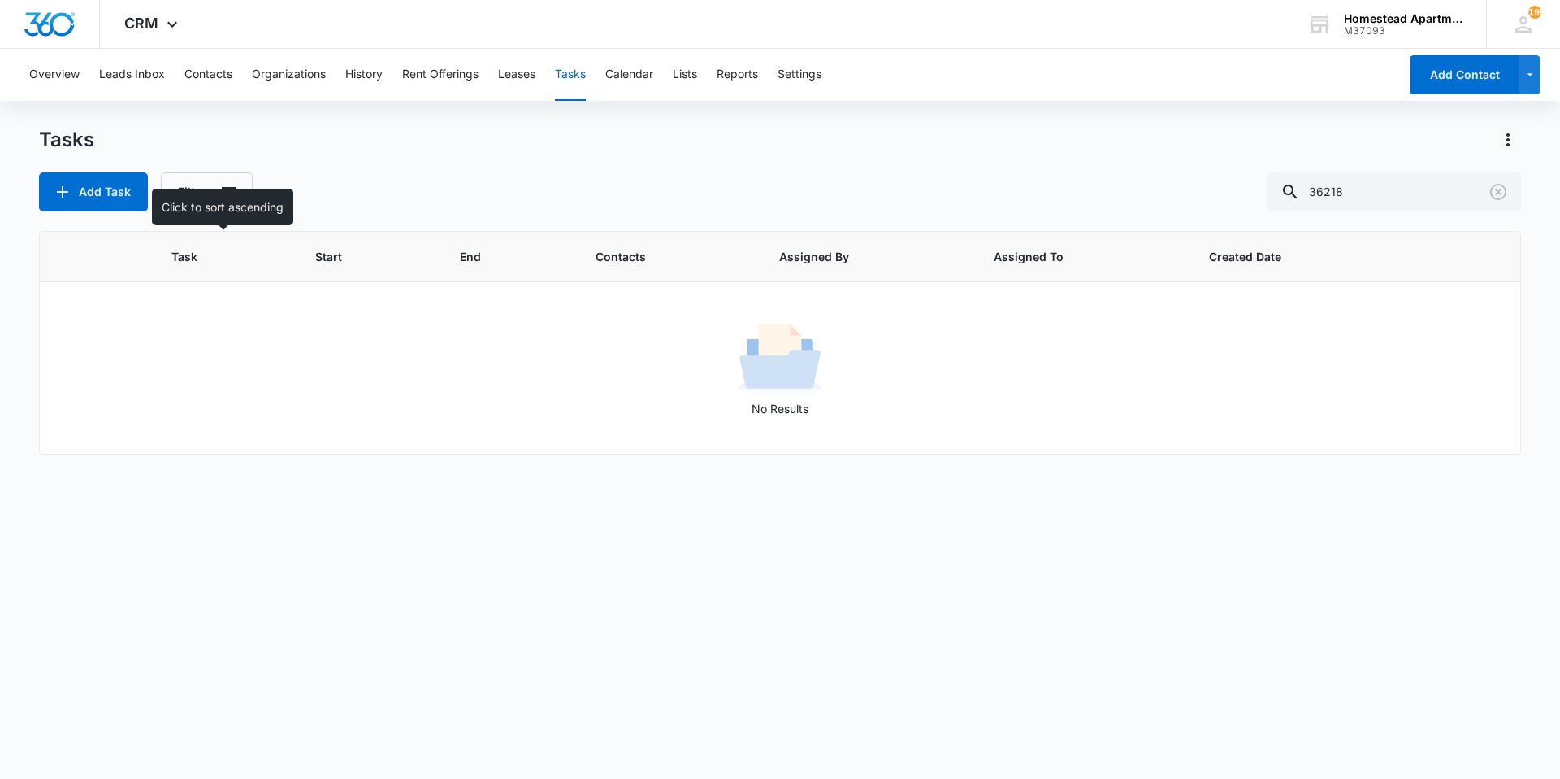
click at [171, 256] on span "Task" at bounding box center [211, 256] width 81 height 17
click at [227, 78] on button "Contacts" at bounding box center [208, 75] width 48 height 52
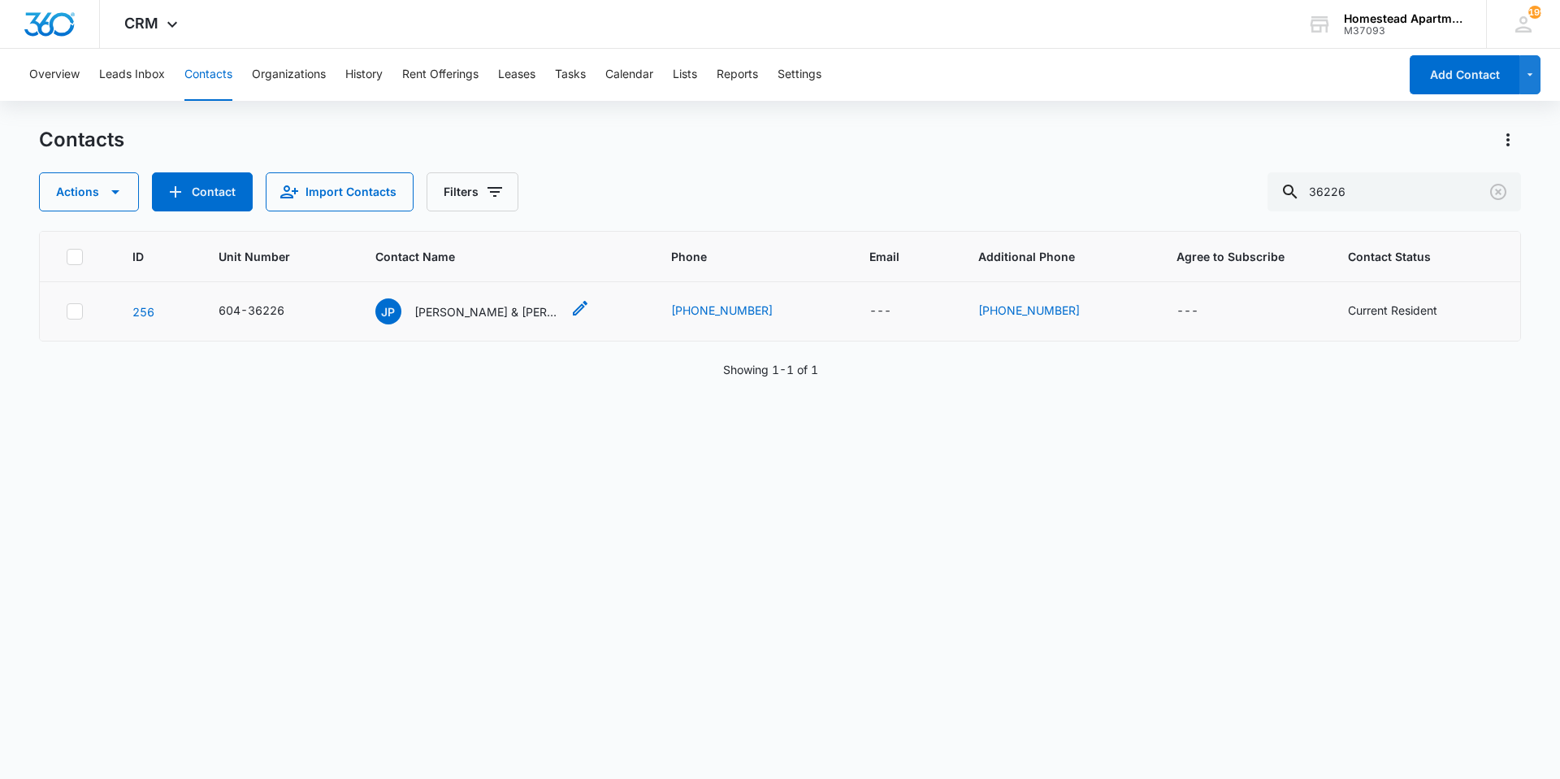
click at [488, 314] on p "[PERSON_NAME] & [PERSON_NAME]" at bounding box center [487, 311] width 146 height 17
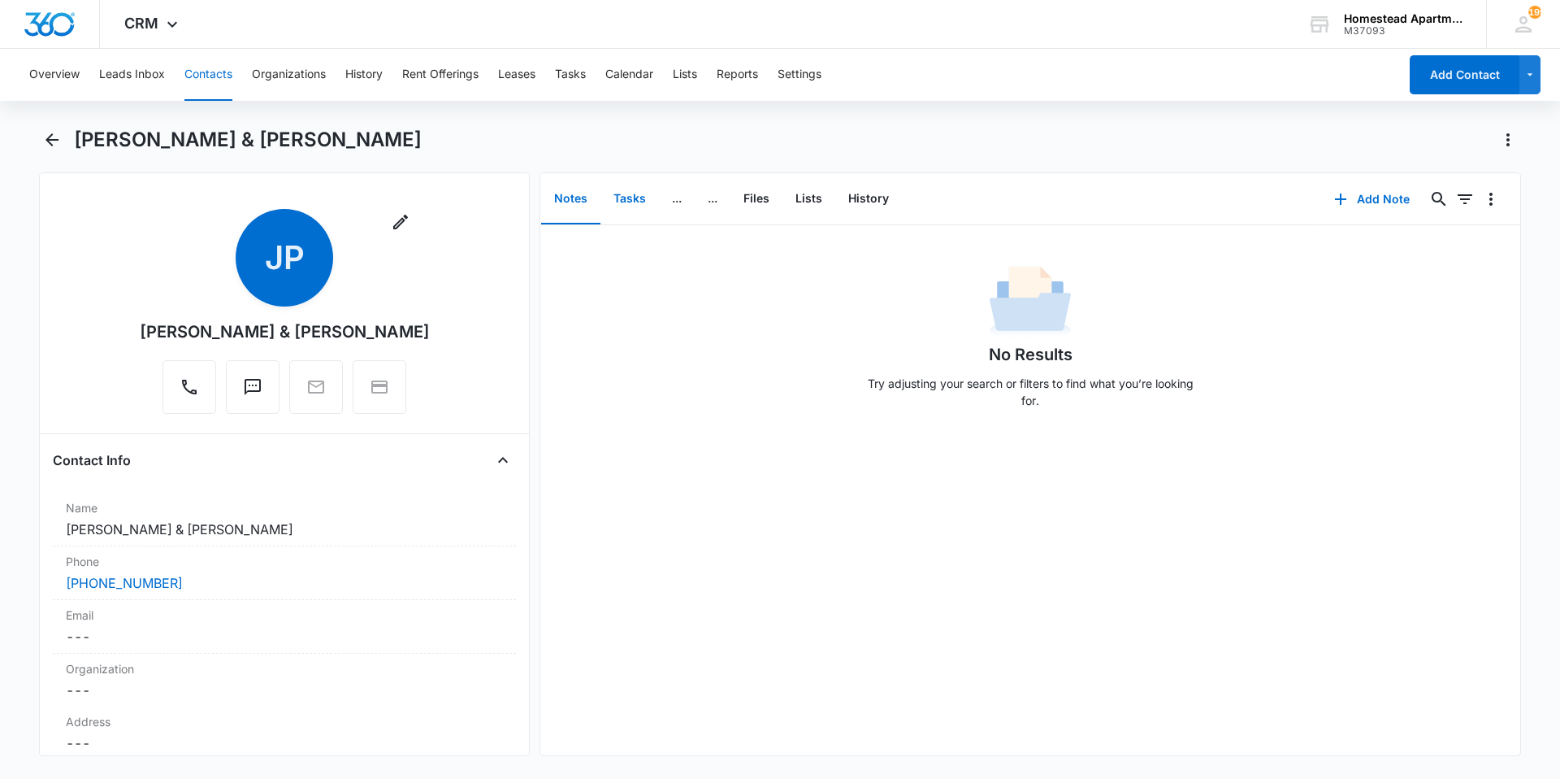
click at [620, 199] on button "Tasks" at bounding box center [630, 199] width 59 height 50
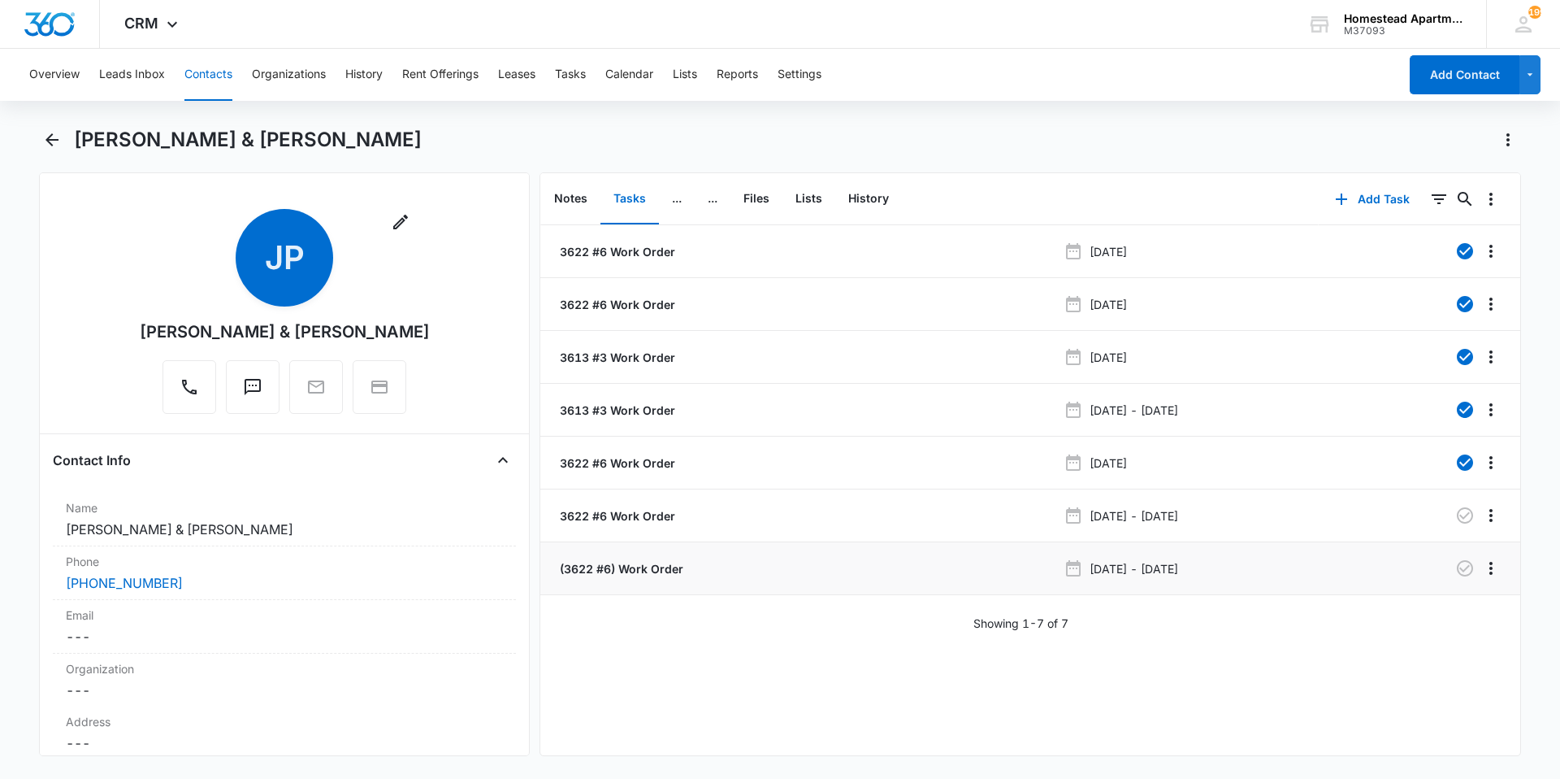
click at [645, 568] on p "(3622 #6) Work Order" at bounding box center [620, 568] width 127 height 17
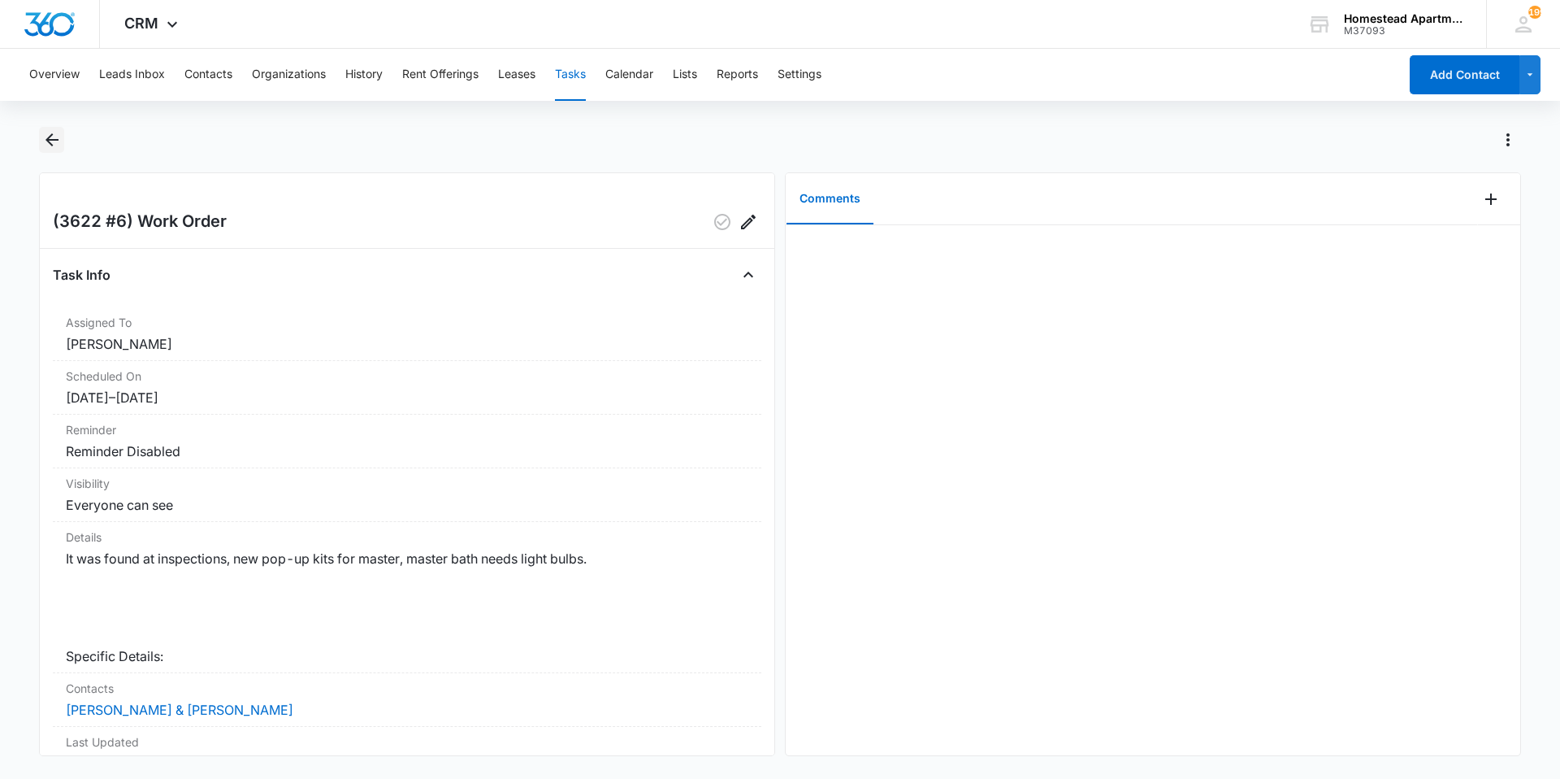
click at [59, 145] on icon "Back" at bounding box center [52, 140] width 20 height 20
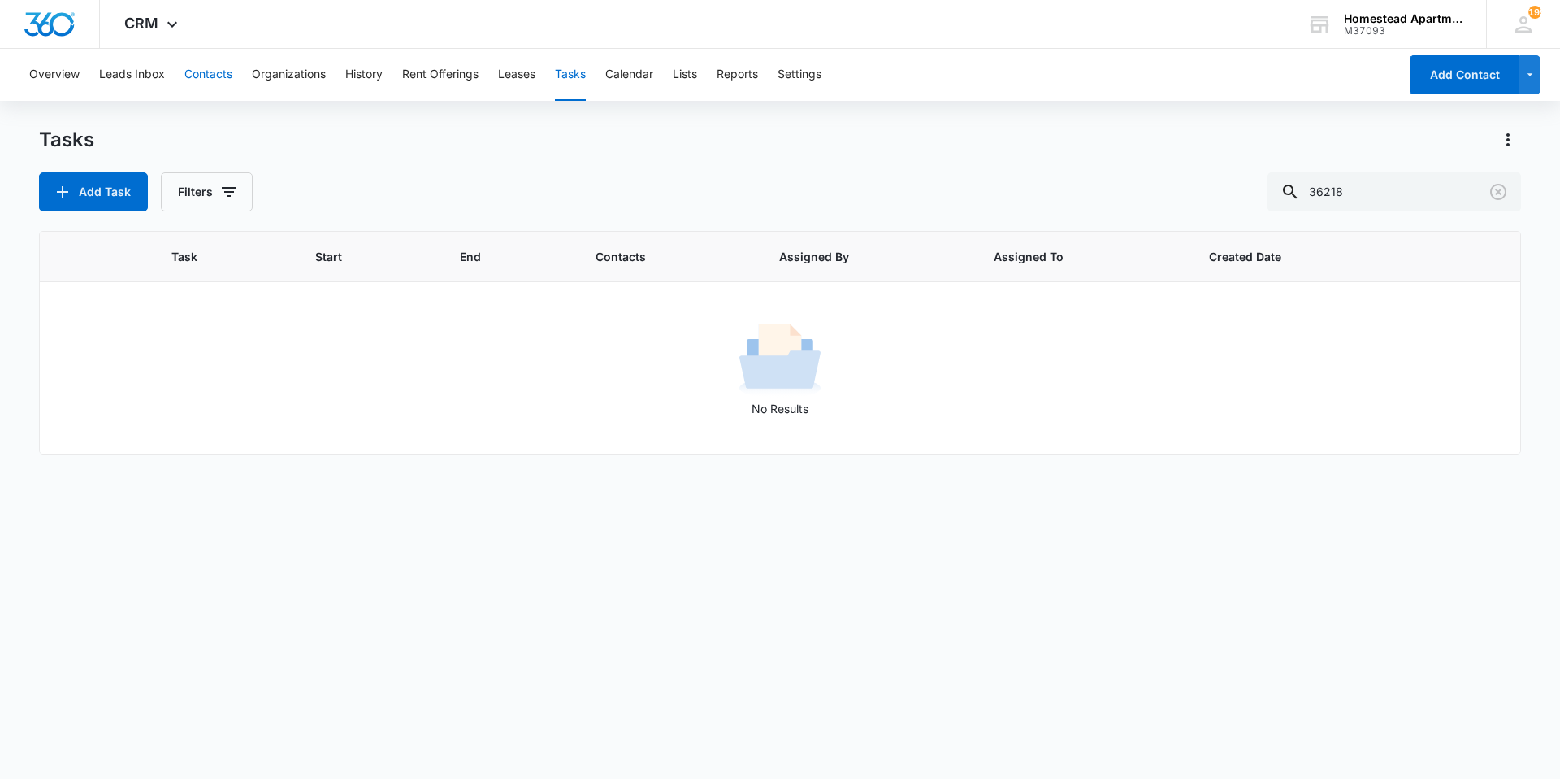
click at [201, 85] on button "Contacts" at bounding box center [208, 75] width 48 height 52
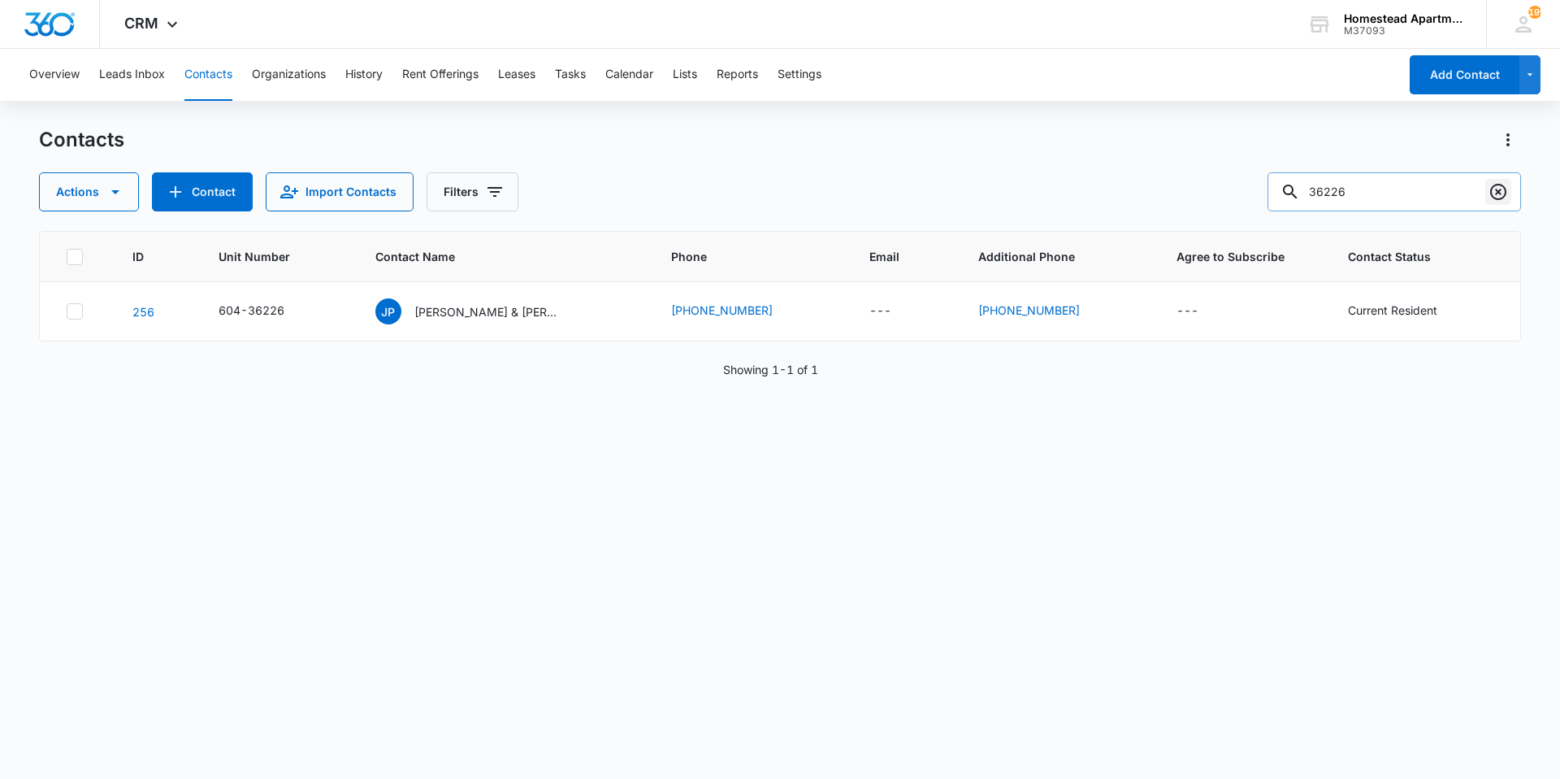
click at [1496, 193] on icon "Clear" at bounding box center [1498, 192] width 16 height 16
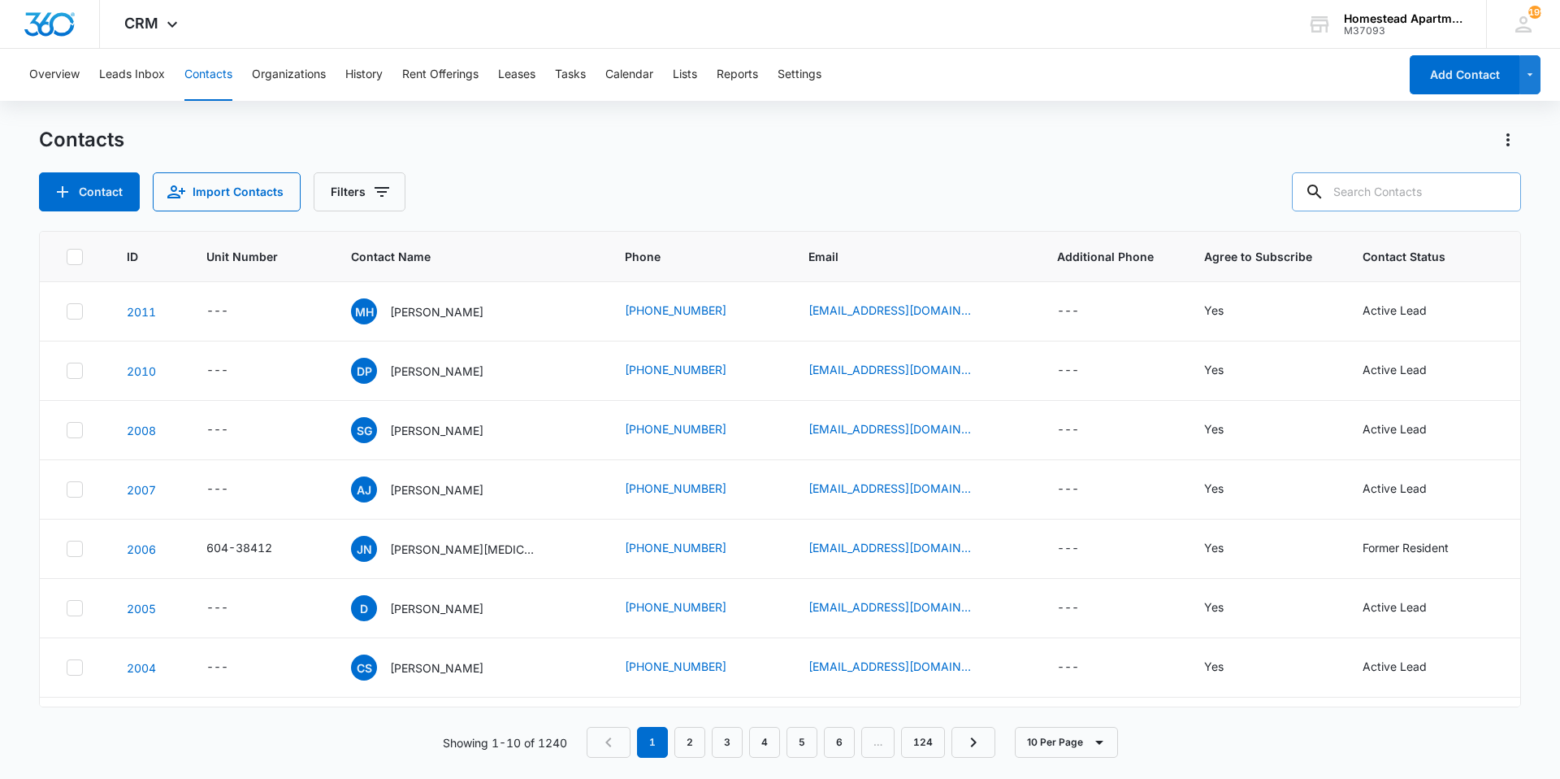
click at [1429, 193] on input "text" at bounding box center [1406, 191] width 229 height 39
type input "35498"
